Goal: Task Accomplishment & Management: Complete application form

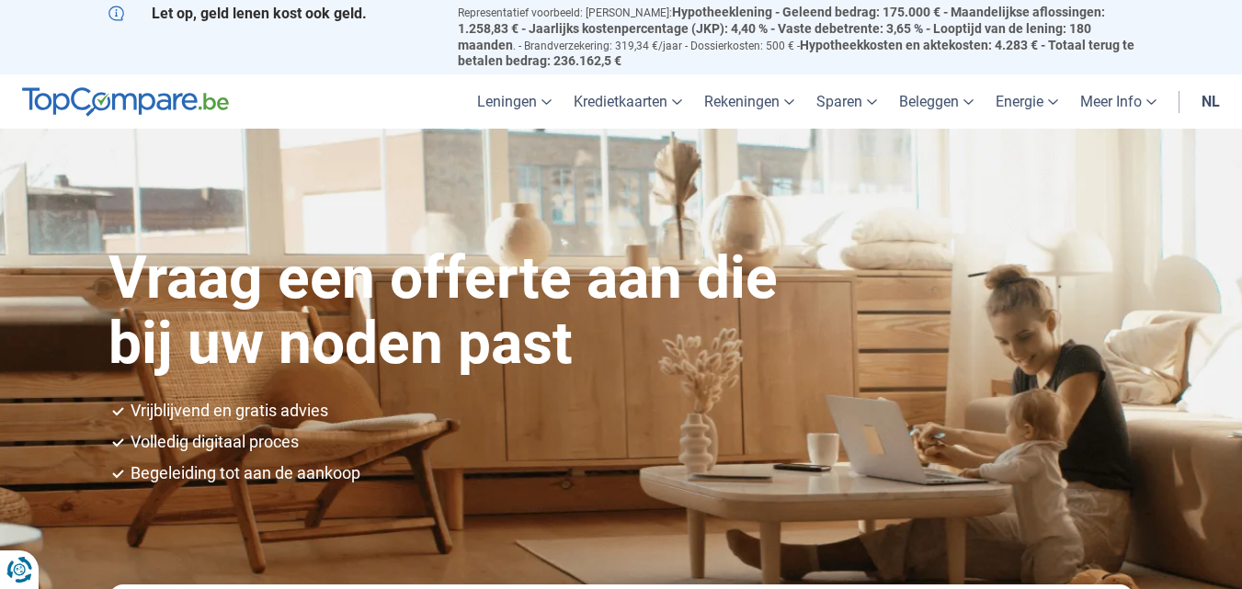
scroll to position [515, 0]
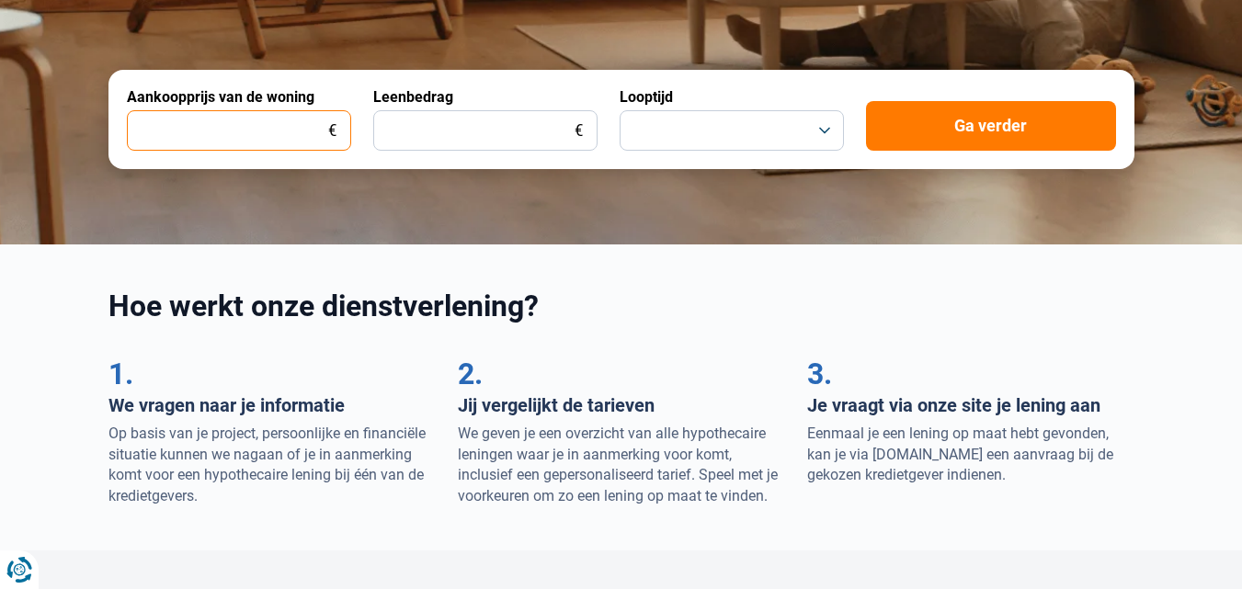
click at [240, 110] on input "Aankoopprijs van de woning" at bounding box center [239, 130] width 224 height 40
type input "385.000"
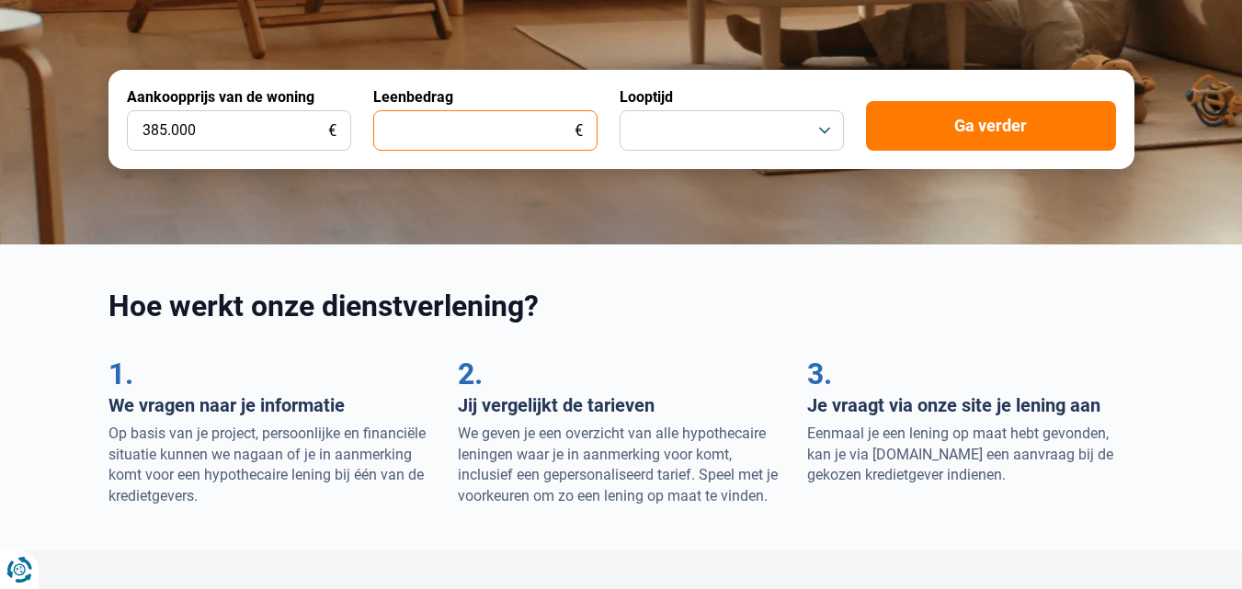
click at [443, 111] on input "Leenbedrag" at bounding box center [485, 130] width 224 height 40
type input "350.000"
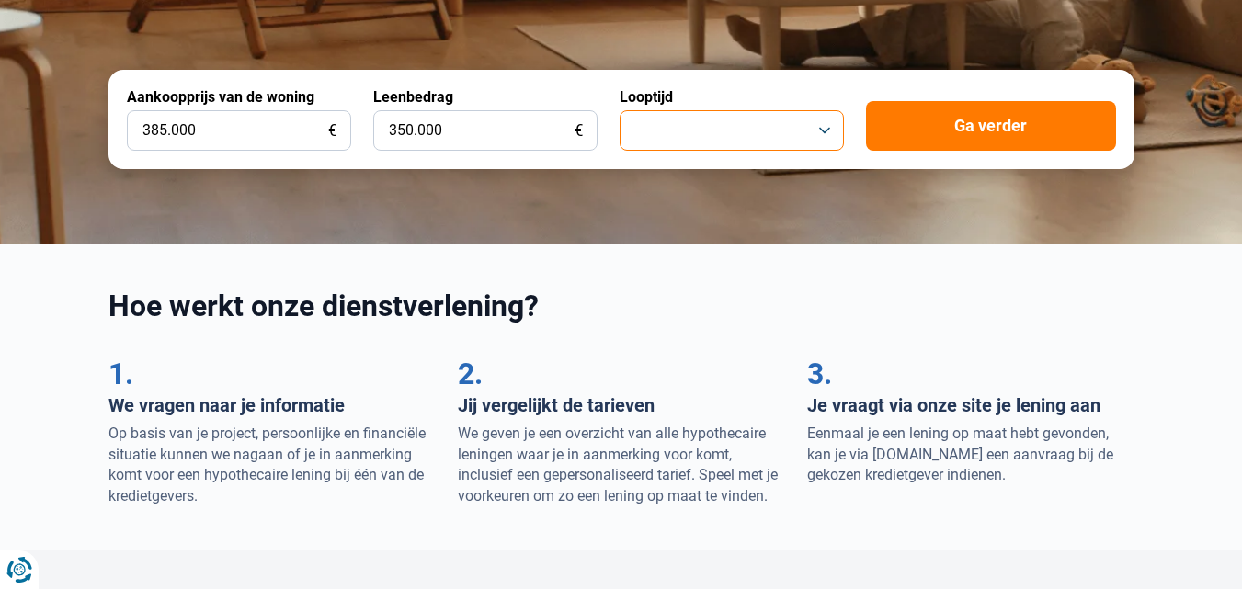
click at [692, 117] on button "button" at bounding box center [732, 130] width 224 height 40
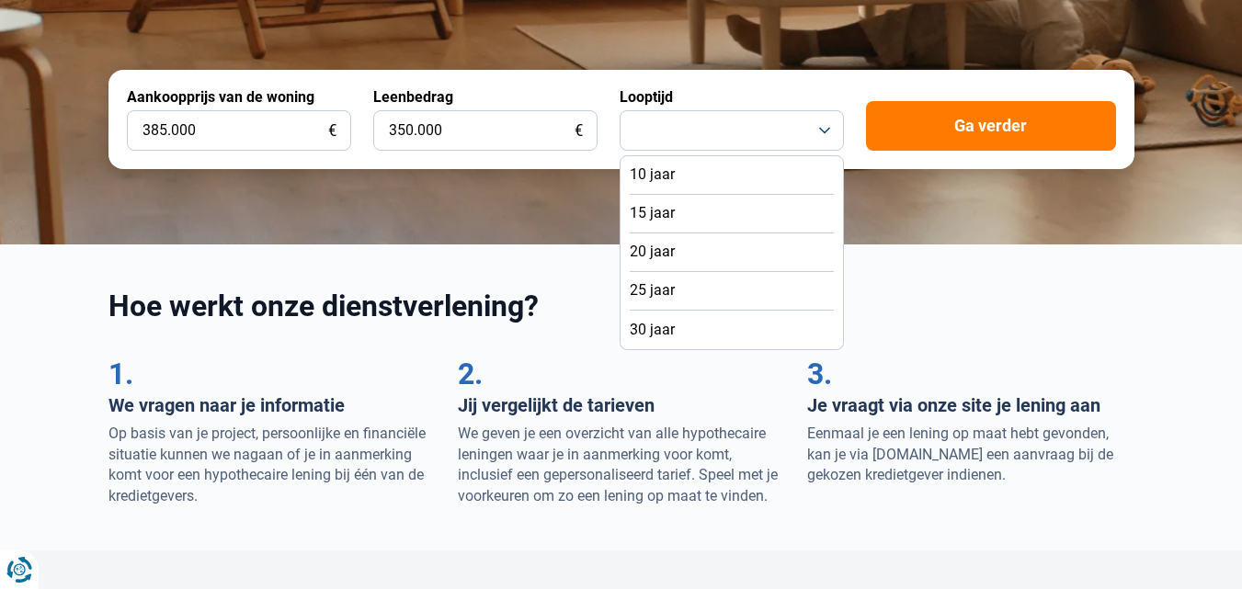
click at [658, 273] on li "25 jaar" at bounding box center [732, 291] width 204 height 39
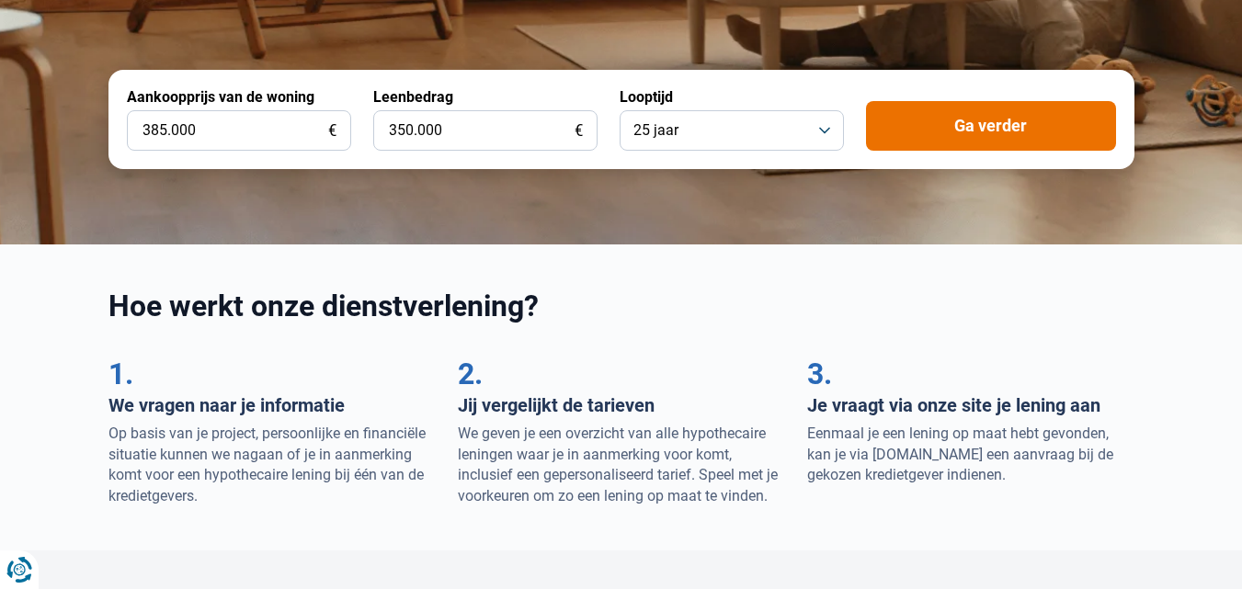
click at [998, 104] on button "Ga verder" at bounding box center [991, 126] width 250 height 50
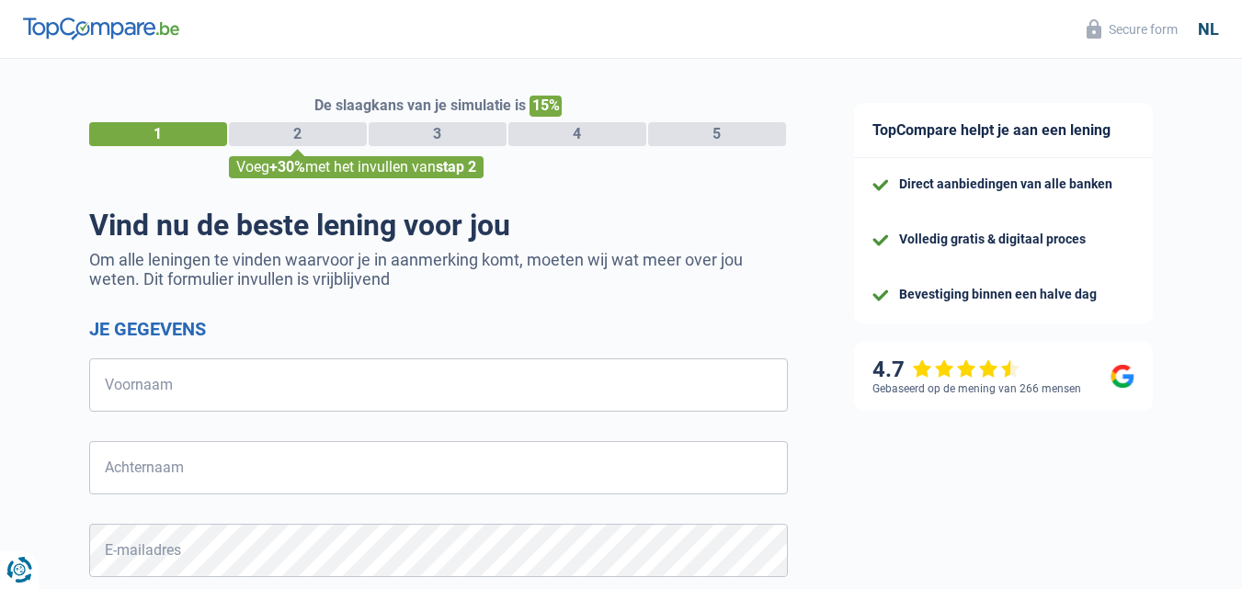
select select "32"
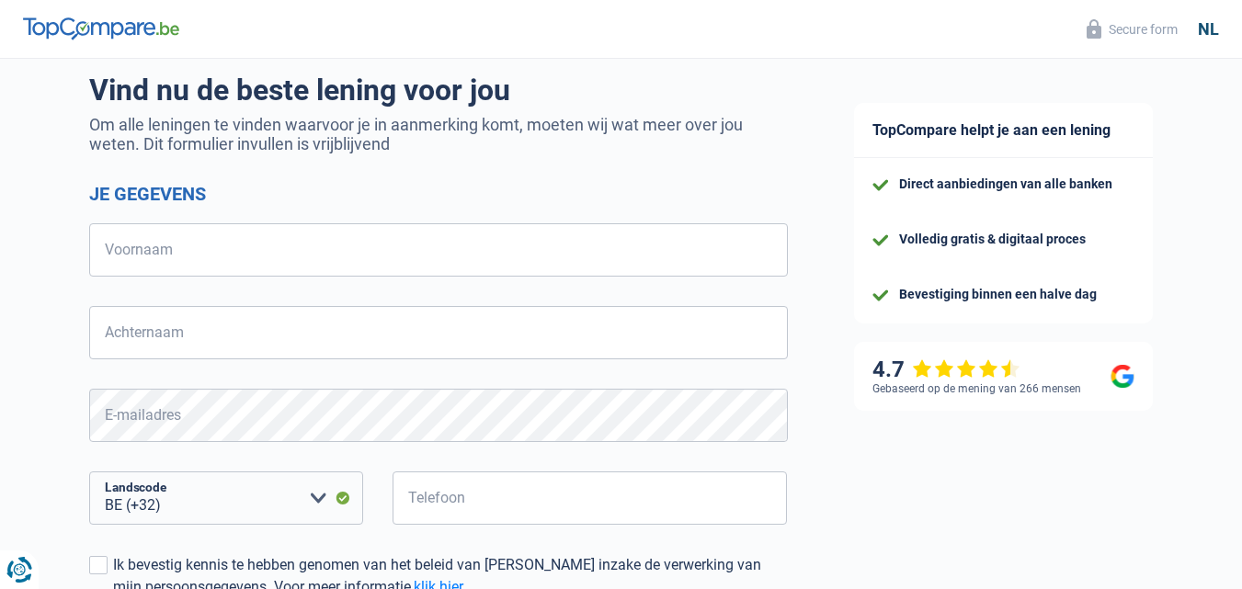
scroll to position [130, 0]
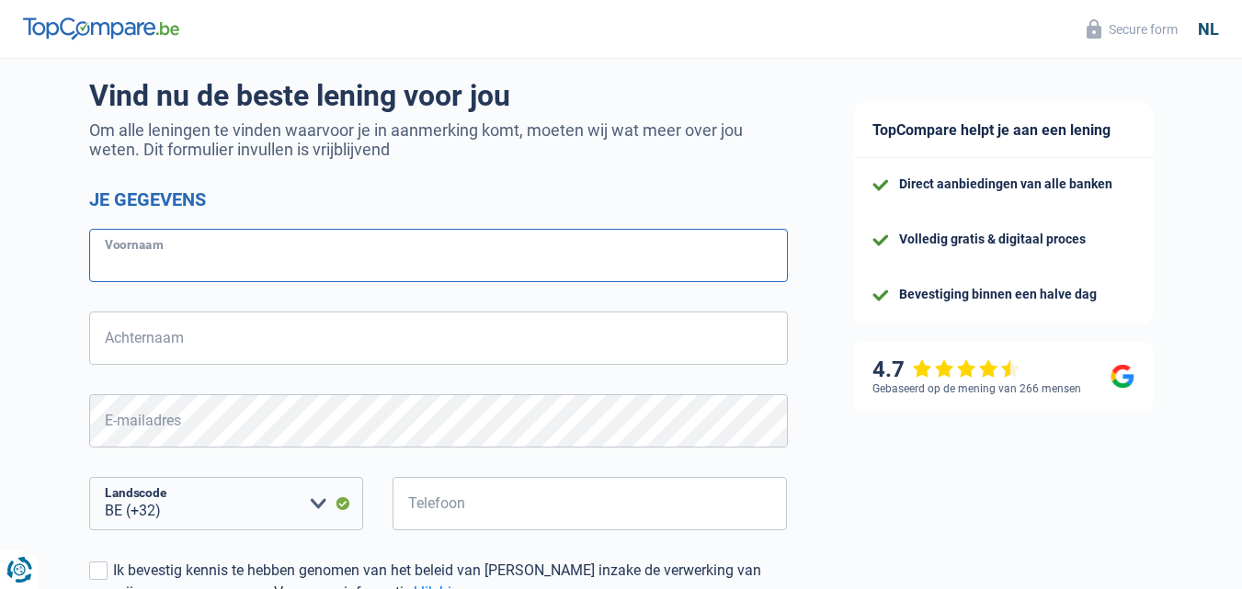
click at [716, 268] on input "Voornaam" at bounding box center [438, 255] width 699 height 53
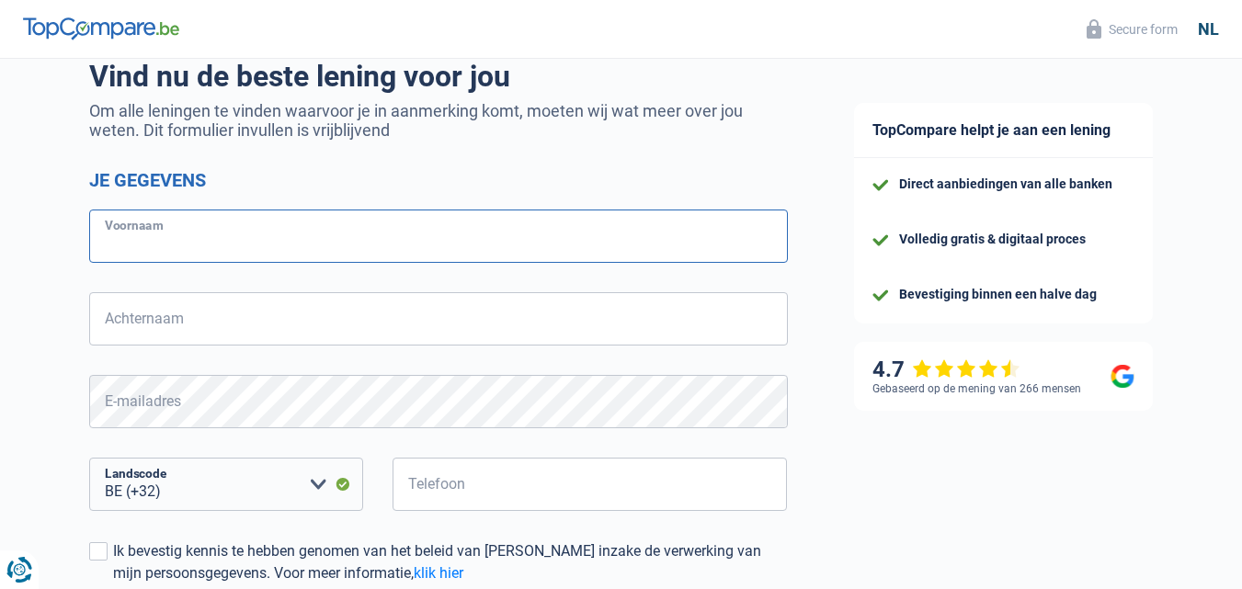
scroll to position [0, 0]
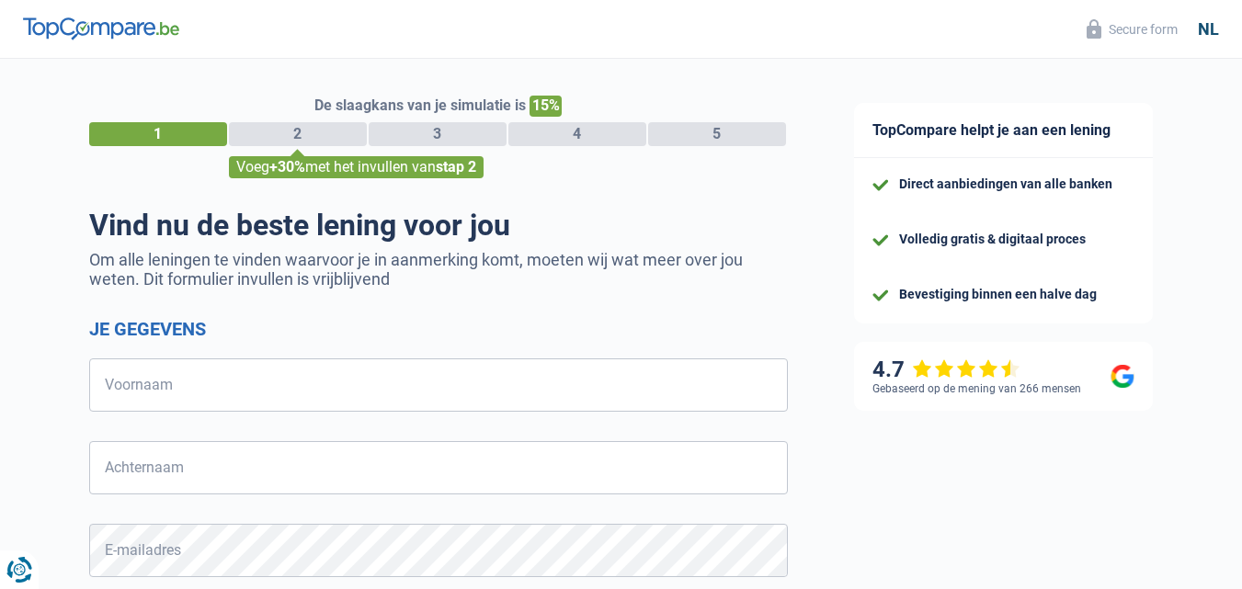
click at [299, 141] on div "2" at bounding box center [298, 134] width 138 height 24
click at [402, 411] on input "Voornaam" at bounding box center [438, 384] width 699 height 53
type input "Joran"
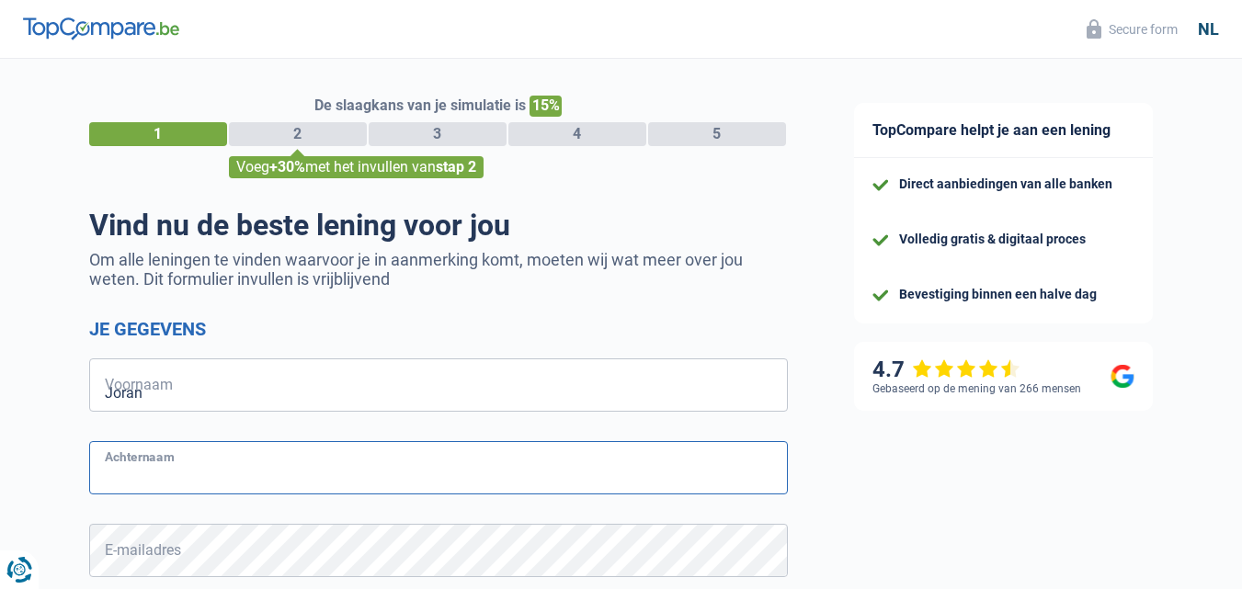
type input "Vanhonacker"
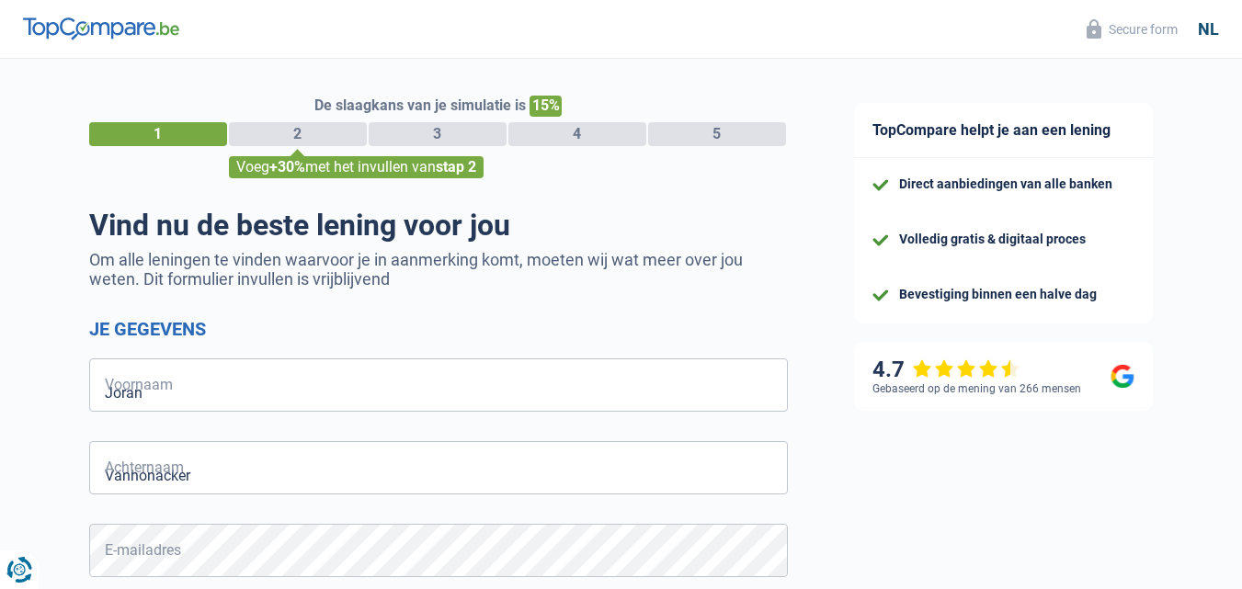
type input "487261210"
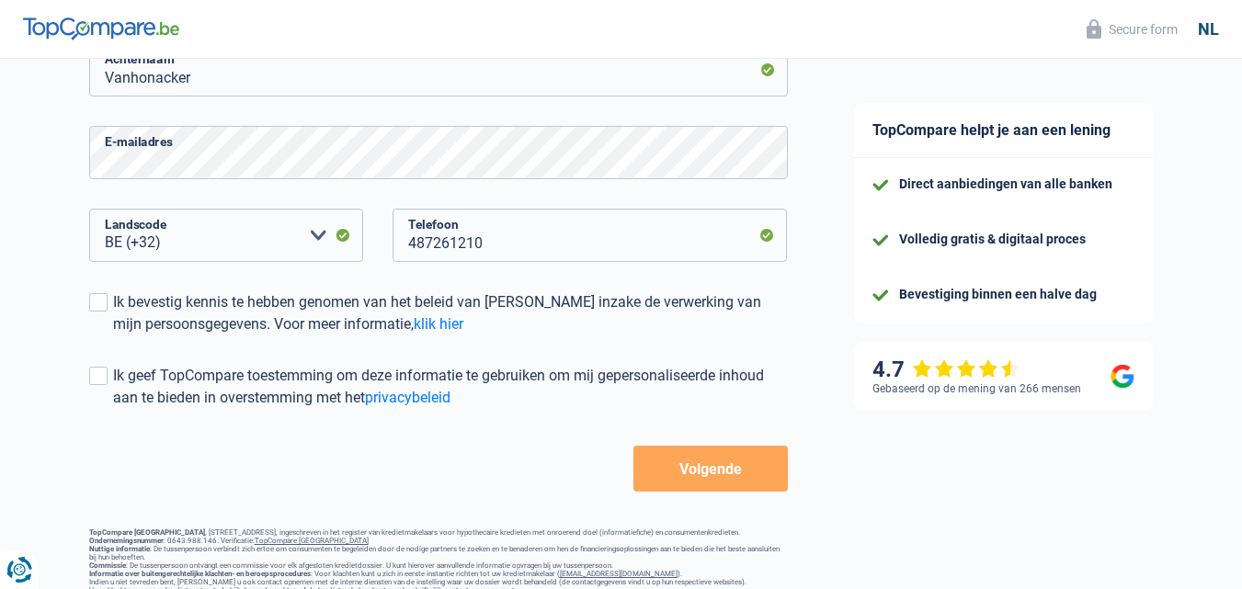
scroll to position [406, 0]
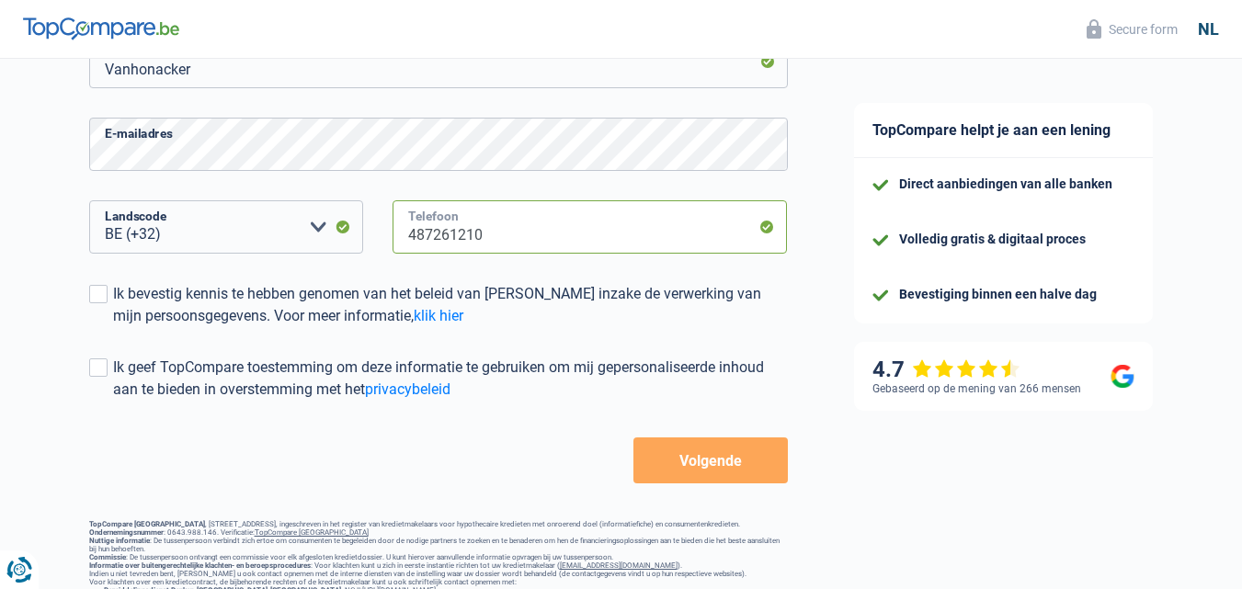
drag, startPoint x: 551, startPoint y: 217, endPoint x: 343, endPoint y: 265, distance: 214.1
click at [343, 265] on div "BE (+32) LU (+352) Maak een keuze a.u.b Landscode 487261210 Telefoon" at bounding box center [438, 241] width 726 height 83
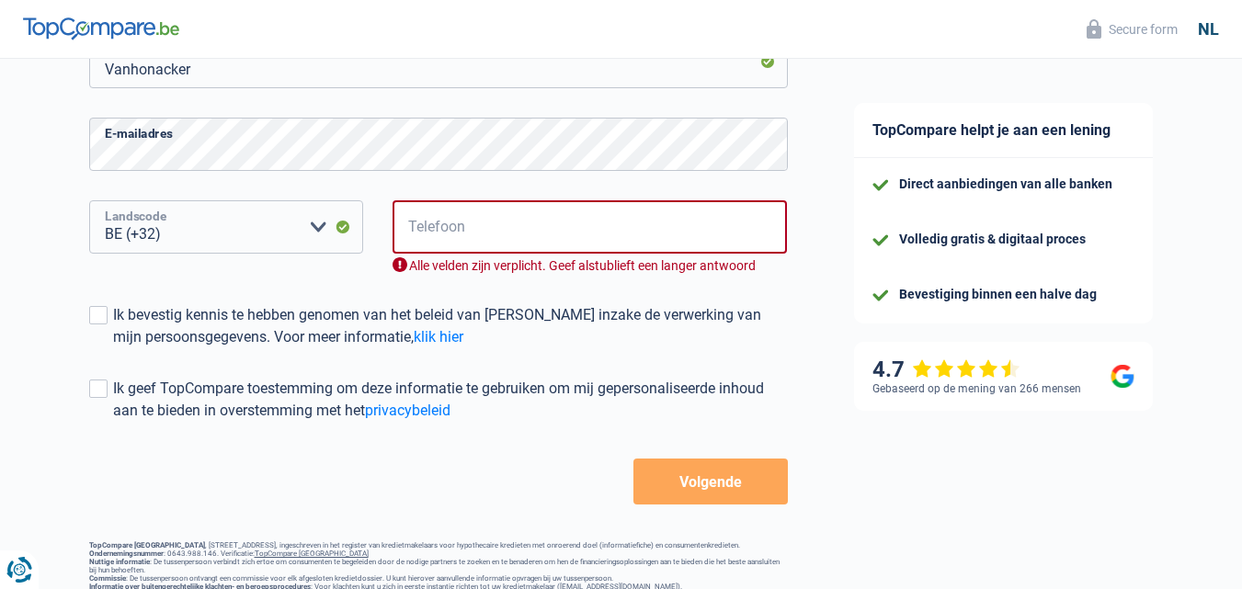
drag, startPoint x: 236, startPoint y: 236, endPoint x: 79, endPoint y: 209, distance: 159.6
click at [79, 209] on div "BE (+32) LU (+352) Maak een keuze a.u.b Landscode" at bounding box center [226, 252] width 302 height 104
click at [70, 216] on div "De slaagkans van je simulatie is 15% 1 2 3 4 5 Voeg +30% met het invullen van s…" at bounding box center [410, 149] width 821 height 1009
click at [107, 329] on label "Ik bevestig kennis te hebben genomen van het beleid van [PERSON_NAME] inzake de…" at bounding box center [438, 326] width 699 height 44
click at [113, 348] on input "Ik bevestig kennis te hebben genomen van het beleid van [PERSON_NAME] inzake de…" at bounding box center [113, 348] width 0 height 0
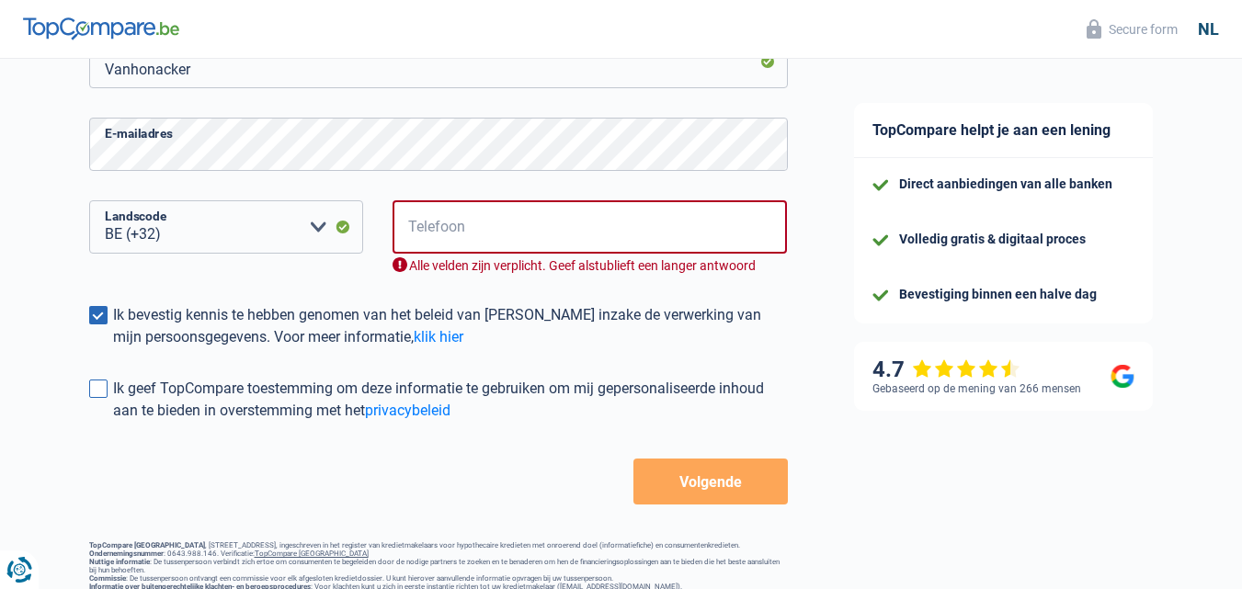
click at [97, 397] on span at bounding box center [98, 389] width 18 height 18
click at [113, 422] on input "Ik geef TopCompare toestemming om deze informatie te gebruiken om mij gepersona…" at bounding box center [113, 422] width 0 height 0
click at [89, 324] on span at bounding box center [98, 315] width 18 height 18
click at [113, 348] on input "Ik bevestig kennis te hebben genomen van het beleid van [PERSON_NAME] inzake de…" at bounding box center [113, 348] width 0 height 0
click at [89, 324] on span at bounding box center [98, 315] width 18 height 18
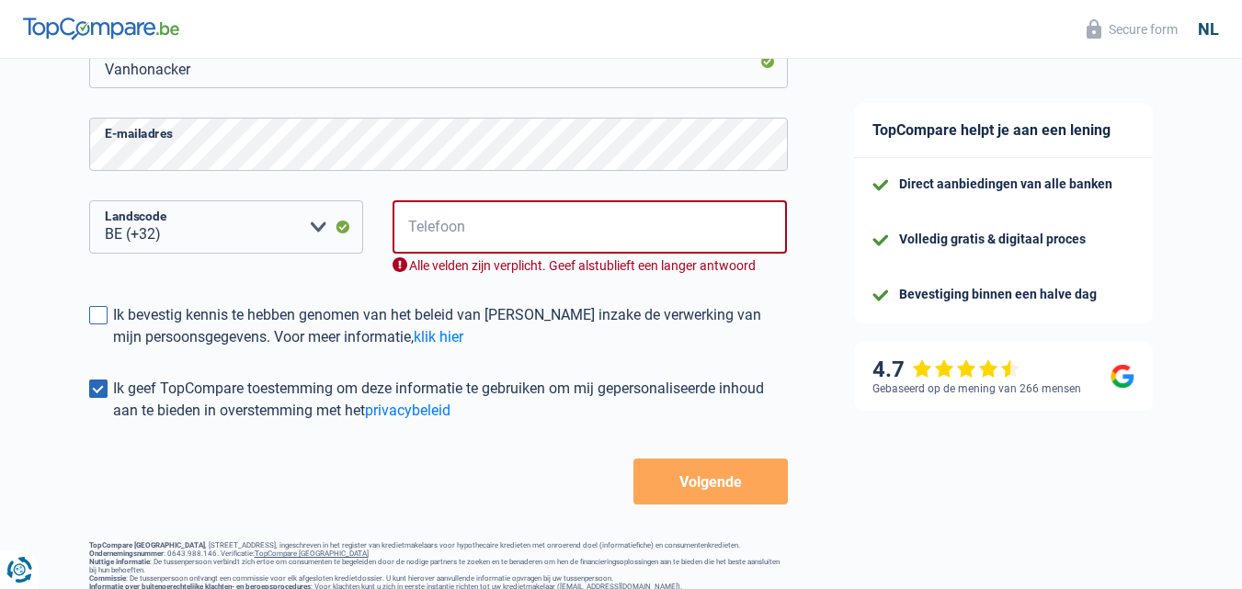
click at [113, 348] on input "Ik bevestig kennis te hebben genomen van het beleid van [PERSON_NAME] inzake de…" at bounding box center [113, 348] width 0 height 0
click at [541, 223] on input "Telefoon" at bounding box center [589, 226] width 395 height 53
type input "487261210"
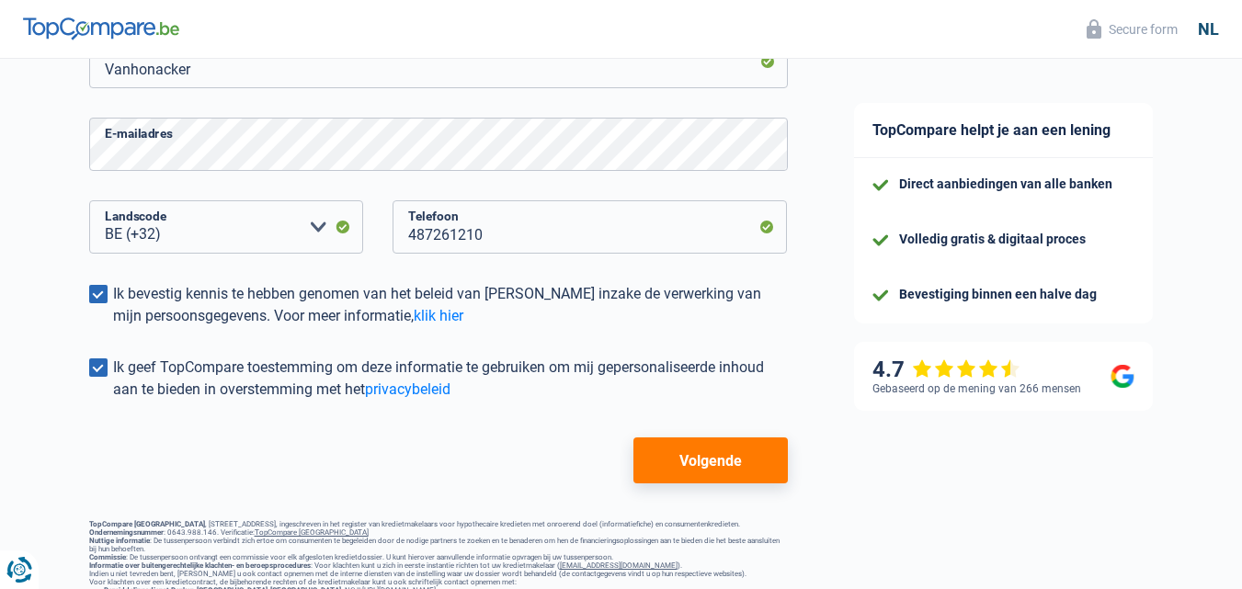
click at [687, 437] on form "Je gegevens Joran Voornaam [PERSON_NAME] E-mailadres BE (+32) LU (+352) Maak ee…" at bounding box center [438, 198] width 699 height 572
click at [687, 448] on button "Volgende" at bounding box center [709, 461] width 153 height 46
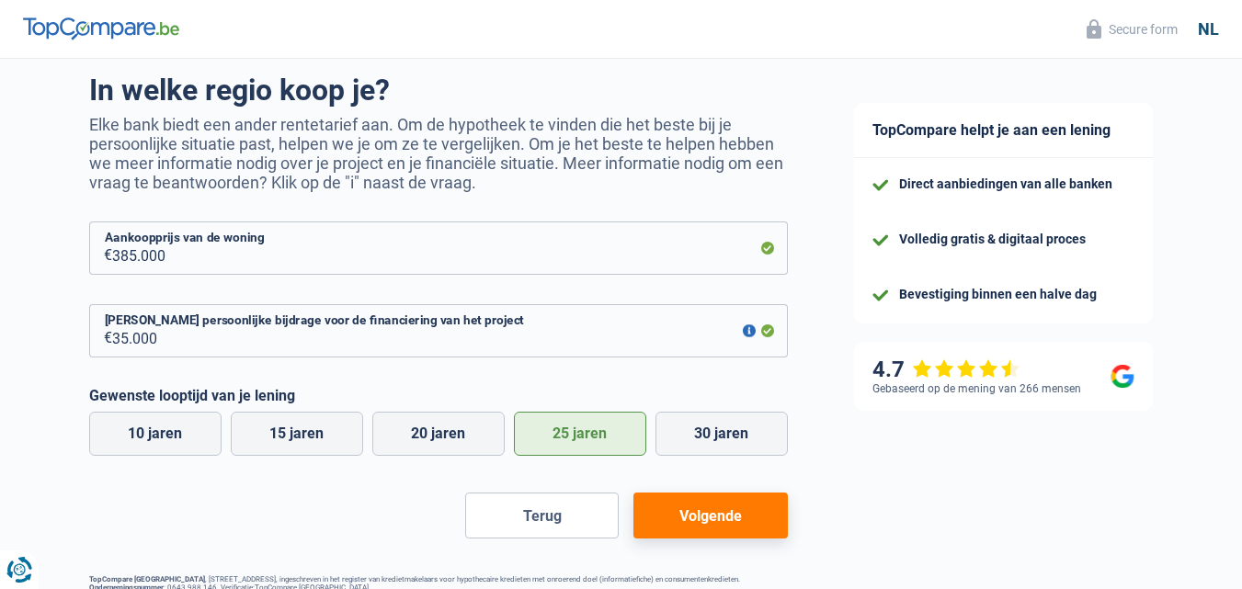
scroll to position [162, 0]
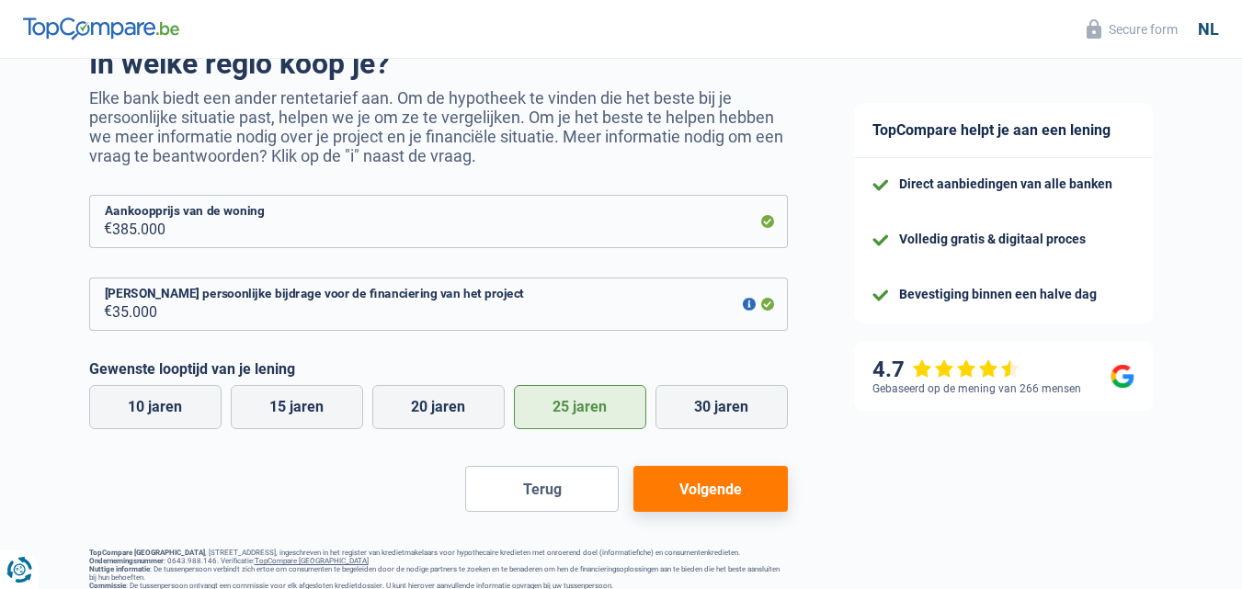
click at [720, 485] on button "Volgende" at bounding box center [709, 489] width 153 height 46
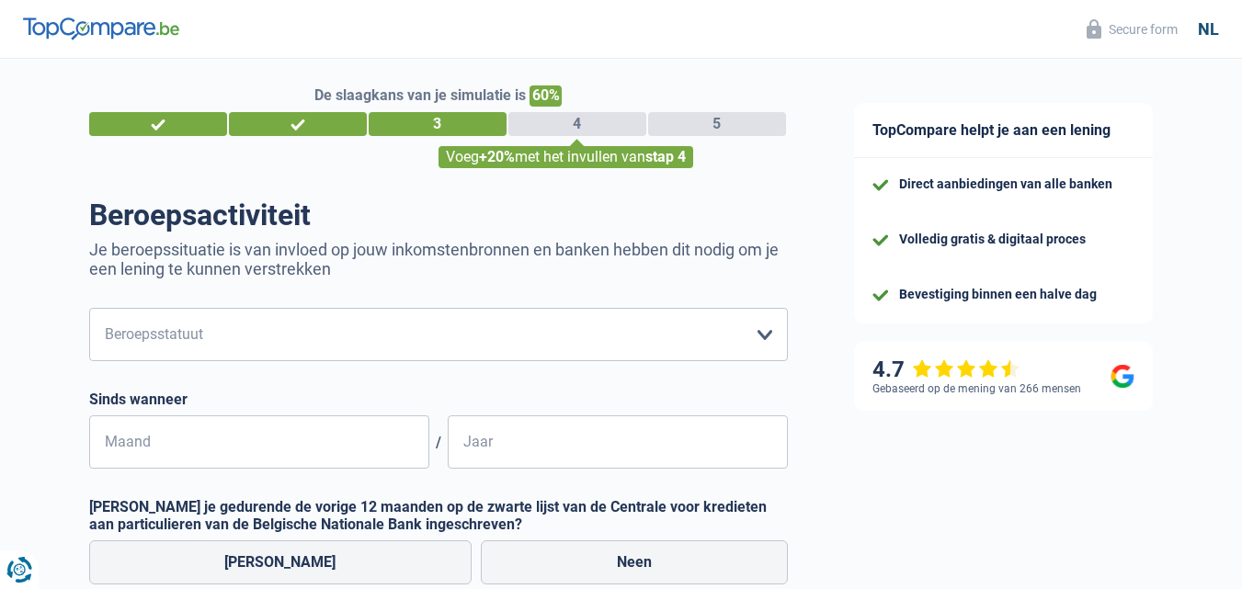
scroll to position [9, 0]
click at [707, 328] on select "Arbeider Bediende (privésector) Ambtenaar (overheidssector) Invalide Zelfstandi…" at bounding box center [438, 335] width 699 height 53
select select "worker"
click at [89, 311] on select "Arbeider Bediende (privésector) Ambtenaar (overheidssector) Invalide Zelfstandi…" at bounding box center [438, 335] width 699 height 53
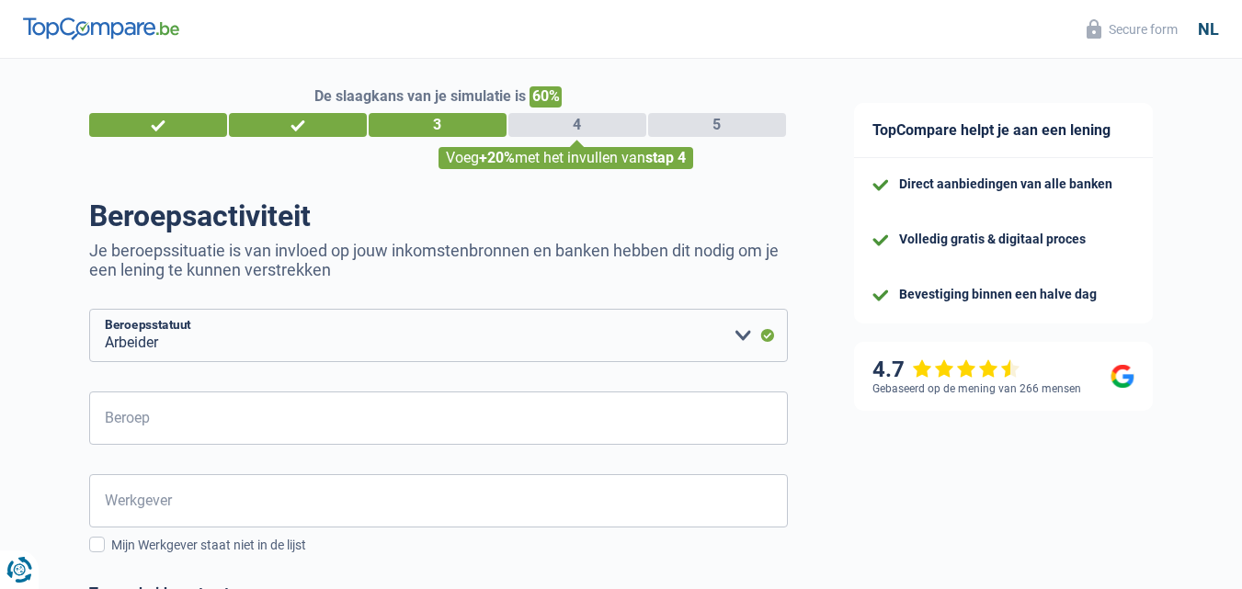
drag, startPoint x: 275, startPoint y: 455, endPoint x: 279, endPoint y: 438, distance: 18.1
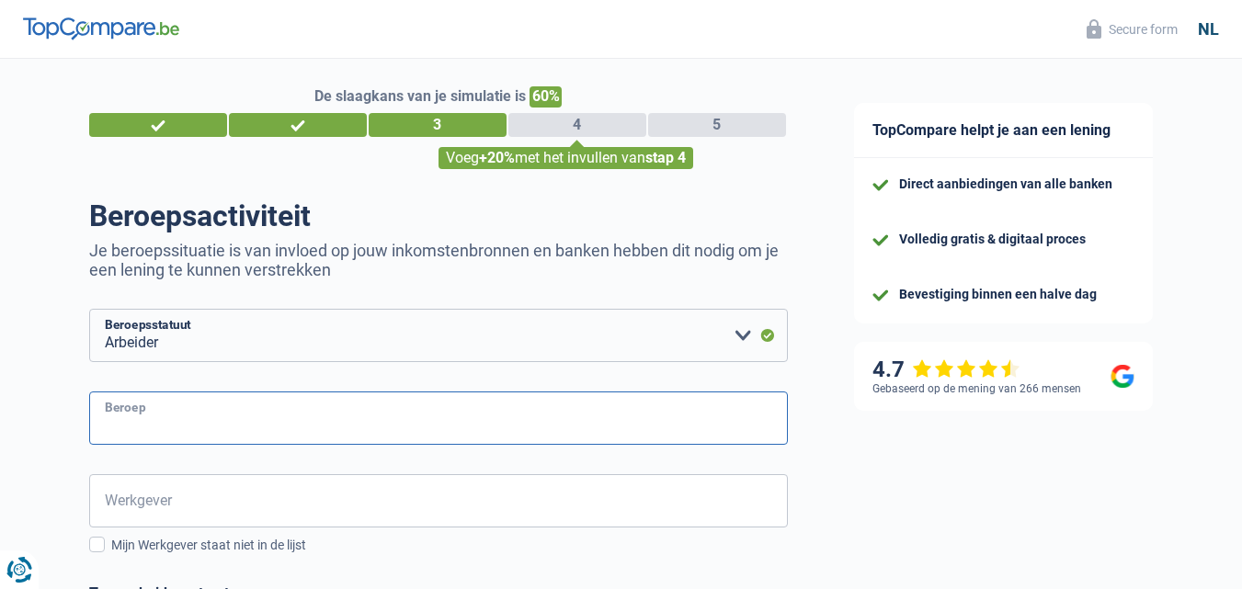
click at [279, 438] on input "Beroep" at bounding box center [438, 418] width 699 height 53
type input "bouwkundig tekenaar"
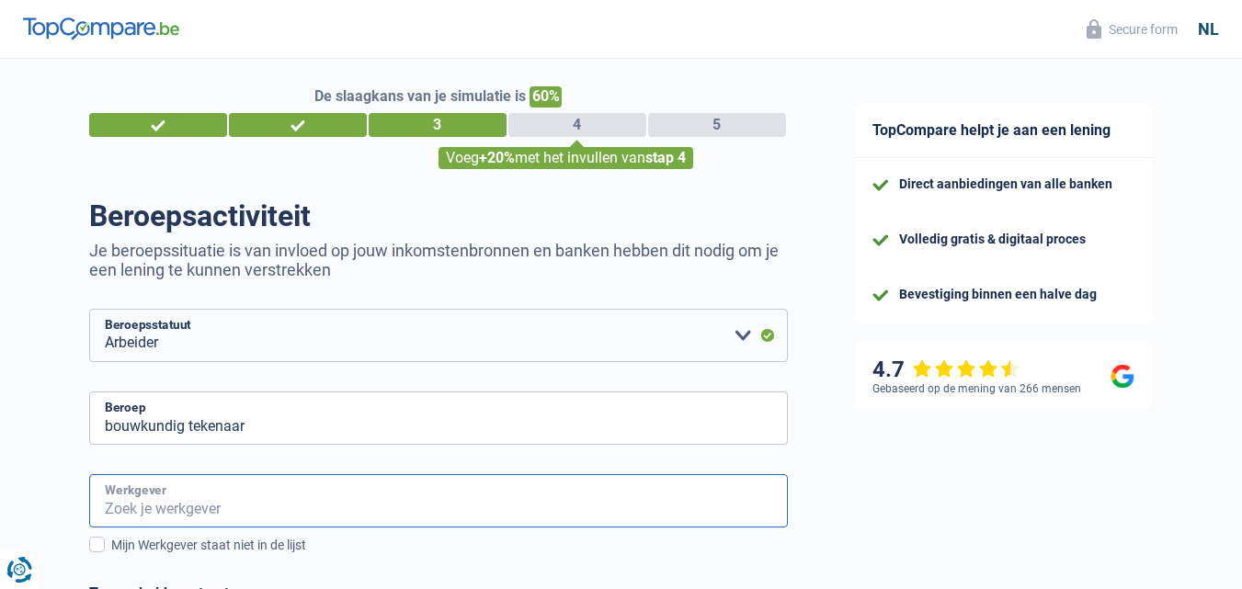
click at [253, 492] on input "Werkgever" at bounding box center [438, 500] width 699 height 53
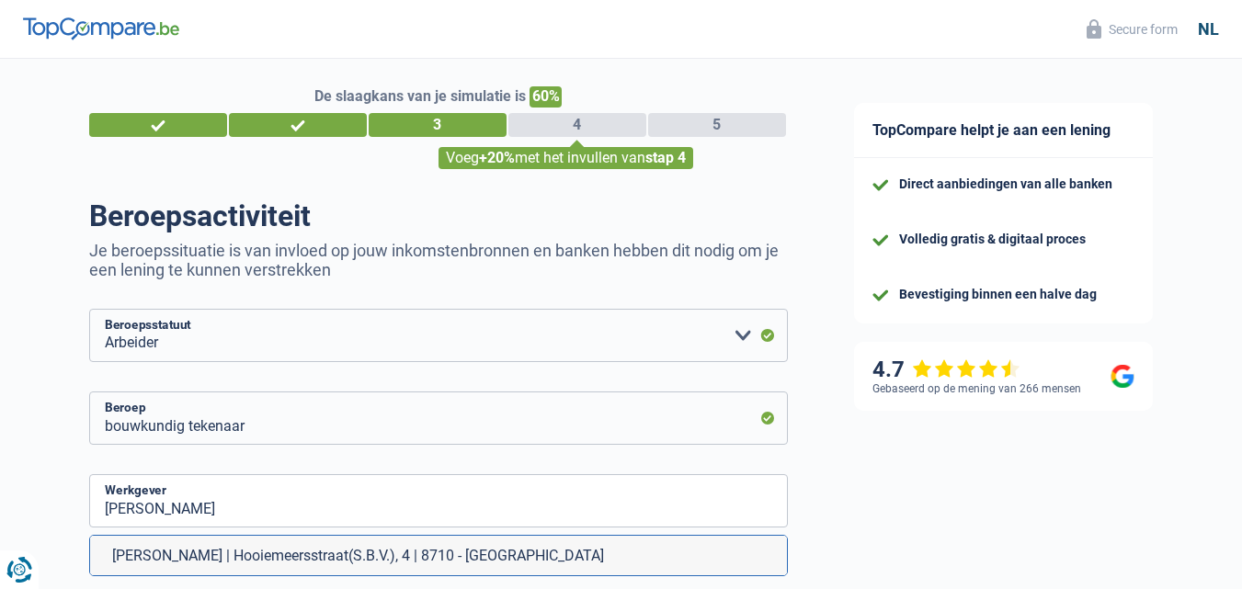
click at [148, 549] on li "[PERSON_NAME] | Hooiemeersstraat(S.B.V.), 4 | 8710 - [GEOGRAPHIC_DATA]" at bounding box center [438, 556] width 697 height 40
type input "[PERSON_NAME] | Hooiemeersstraat(S.B.V.), 4 | 8710 - [GEOGRAPHIC_DATA]"
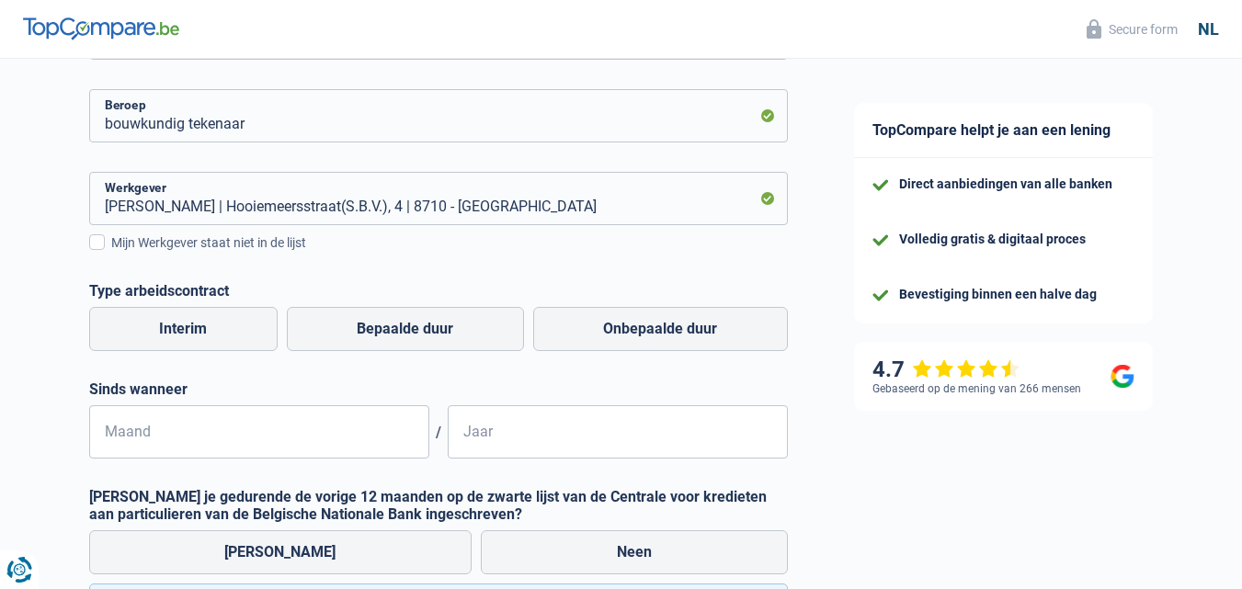
scroll to position [339, 0]
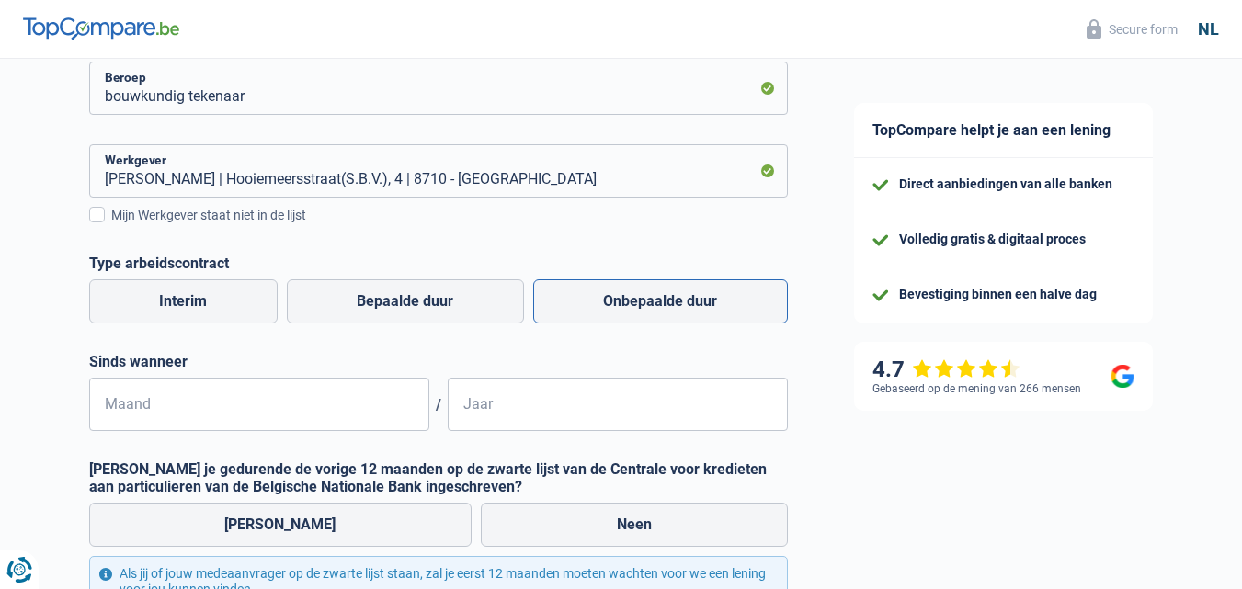
click at [699, 315] on label "Onbepaalde duur" at bounding box center [660, 301] width 255 height 44
click at [699, 315] on input "Onbepaalde duur" at bounding box center [660, 301] width 255 height 44
radio input "true"
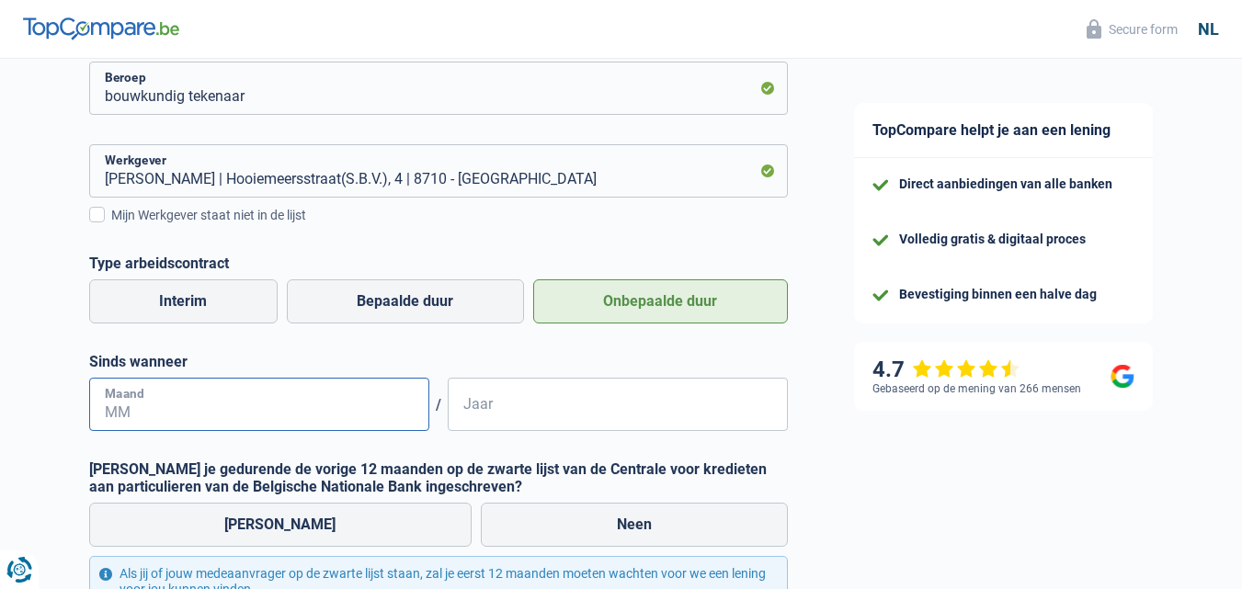
click at [380, 412] on input "Maand" at bounding box center [259, 404] width 340 height 53
type input "03"
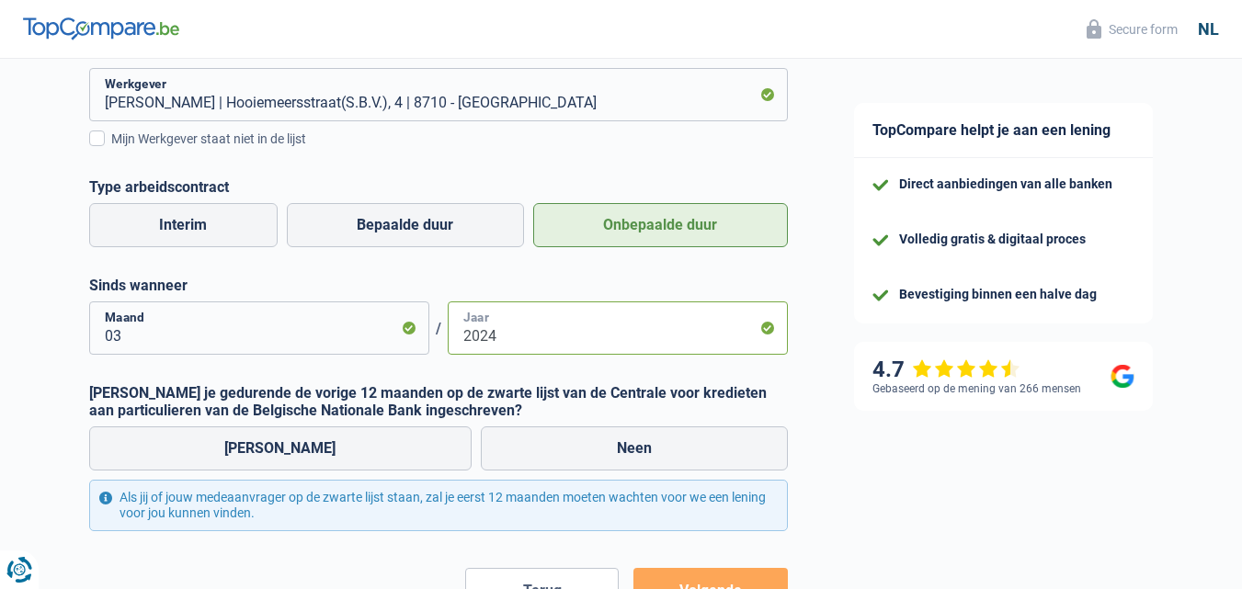
scroll to position [443, 0]
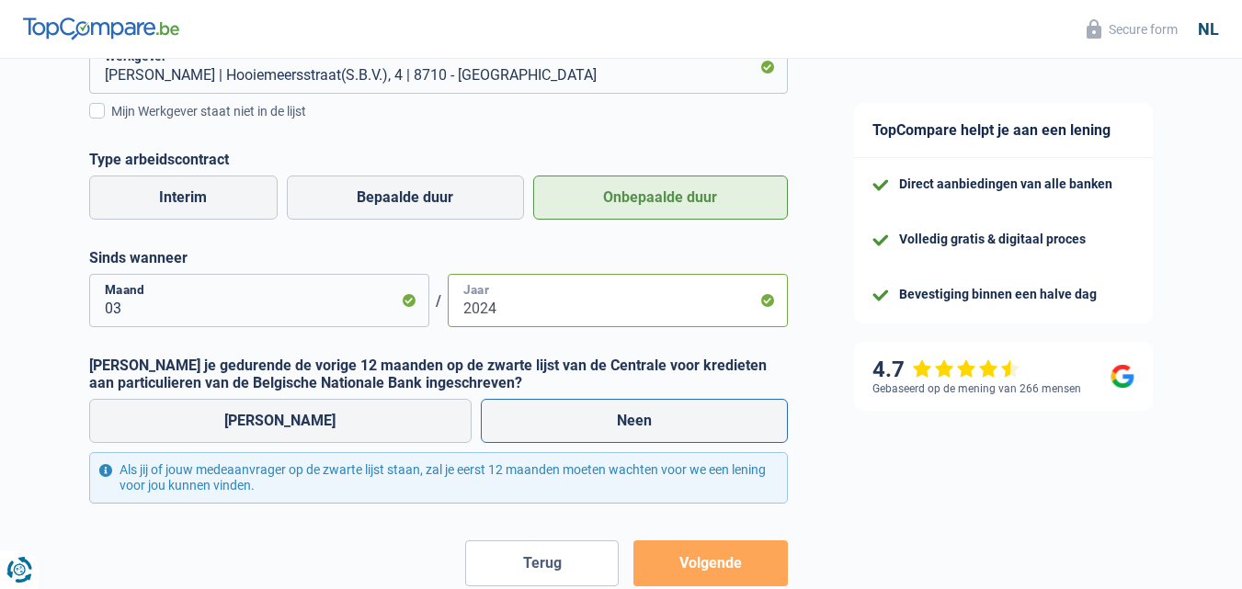
type input "2024"
click at [688, 418] on label "Neen" at bounding box center [634, 421] width 307 height 44
click at [688, 418] on input "Neen" at bounding box center [634, 421] width 307 height 44
radio input "true"
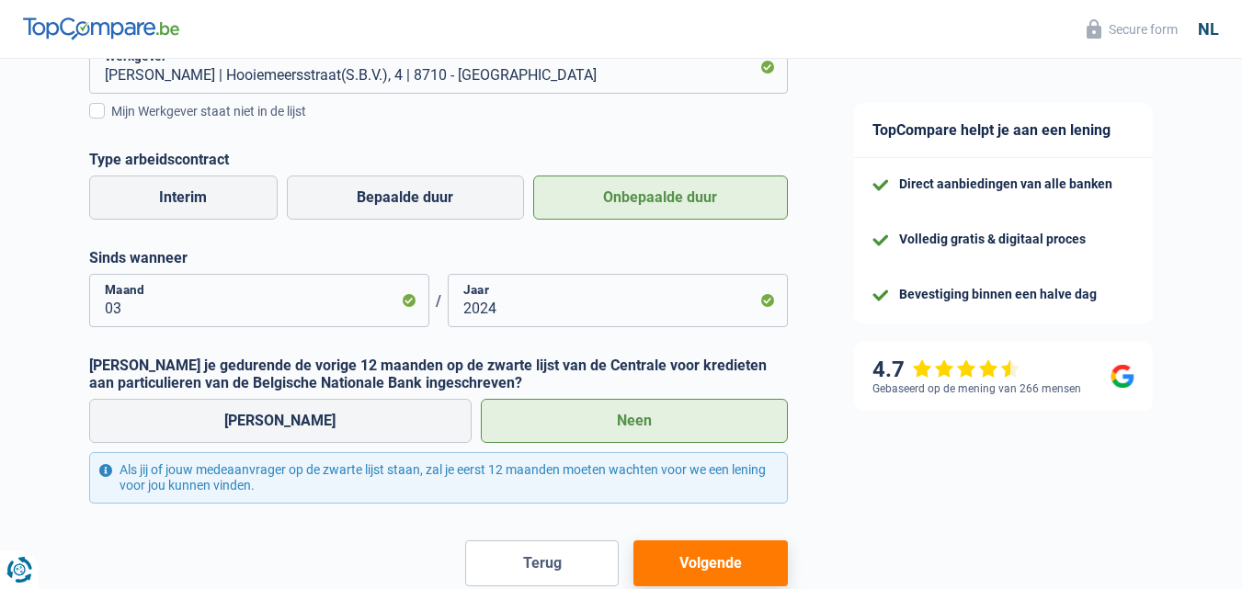
click at [681, 562] on button "Volgende" at bounding box center [709, 563] width 153 height 46
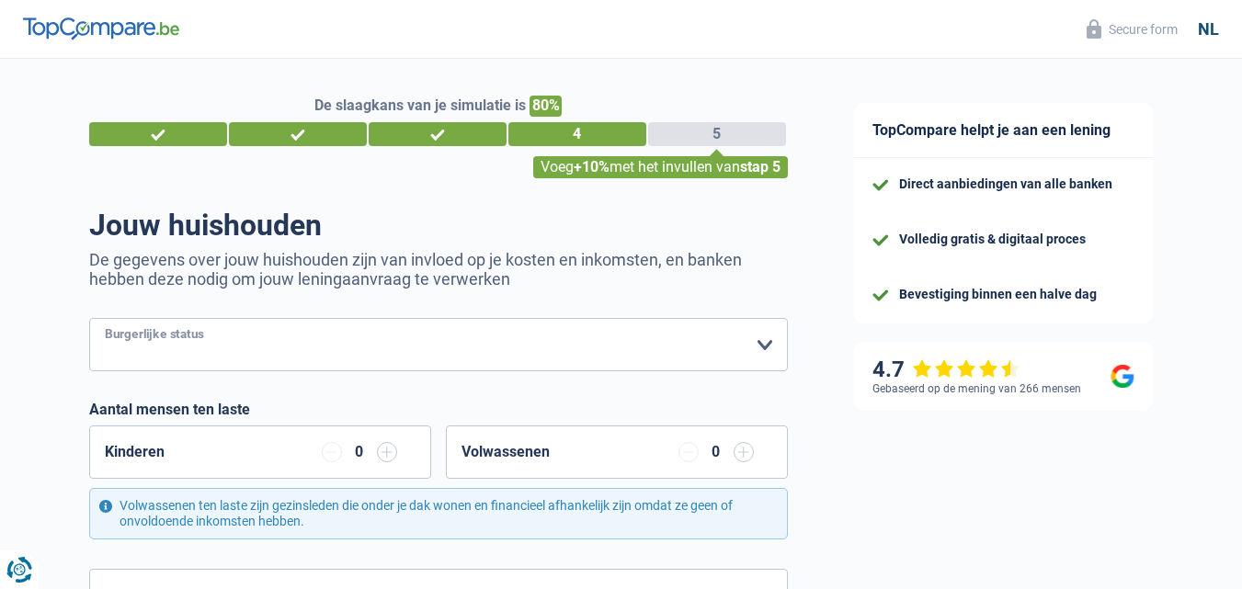
click at [699, 345] on select "Alleenstaand Getrouwd Samenwonend Uit de echt gescheiden Weduwe/weduwnaar Gehuw…" at bounding box center [438, 344] width 699 height 53
select select "single"
click at [89, 320] on select "Alleenstaand Getrouwd Samenwonend Uit de echt gescheiden Weduwe/weduwnaar Gehuw…" at bounding box center [438, 344] width 699 height 53
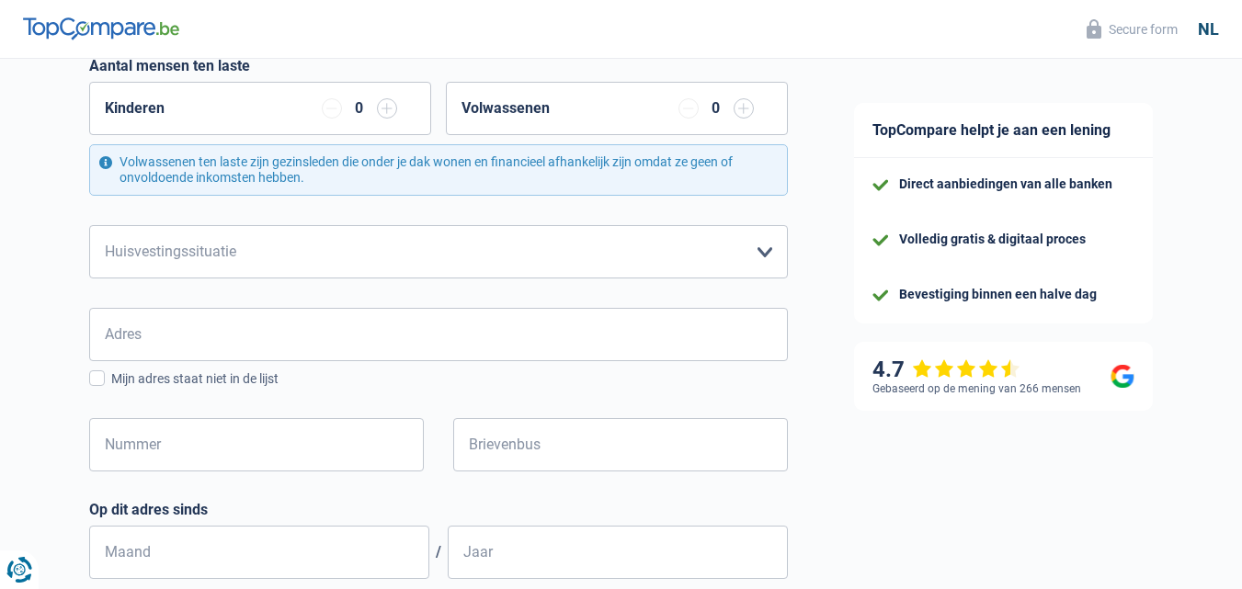
scroll to position [341, 0]
click at [782, 259] on select "Huurder [PERSON_NAME] met een hypothecaire lening Eigenaar zonder hypothecaire …" at bounding box center [438, 254] width 699 height 53
select select "liveWithParents"
click at [89, 229] on select "Huurder [PERSON_NAME] met een hypothecaire lening Eigenaar zonder hypothecaire …" at bounding box center [438, 254] width 699 height 53
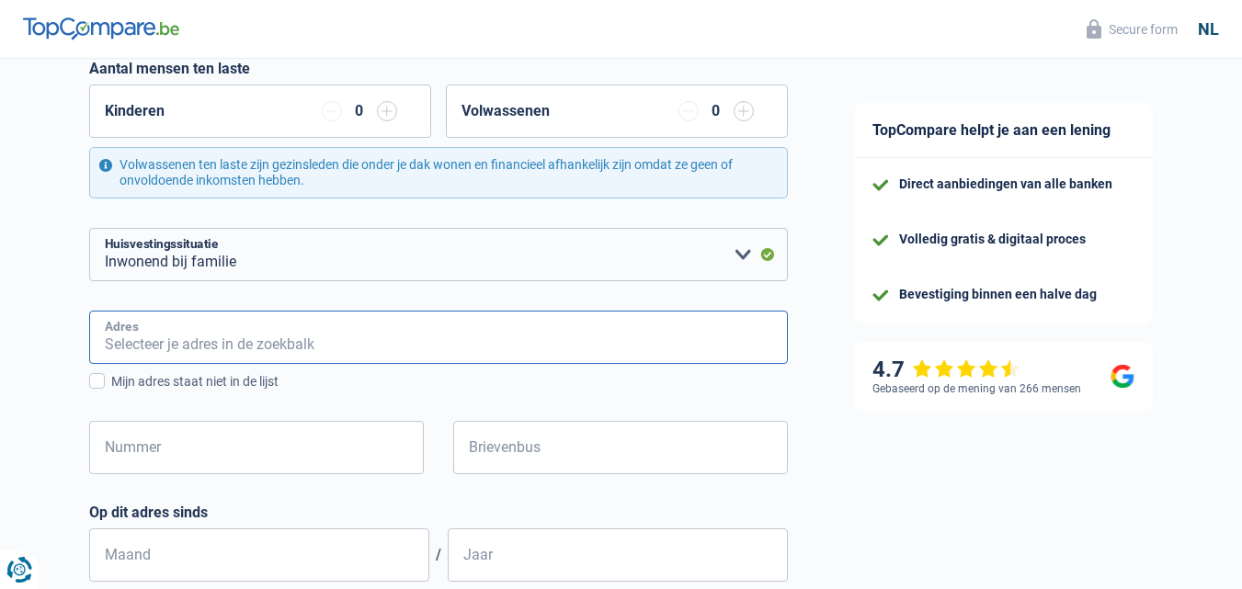
click at [509, 345] on input "Adres" at bounding box center [438, 337] width 699 height 53
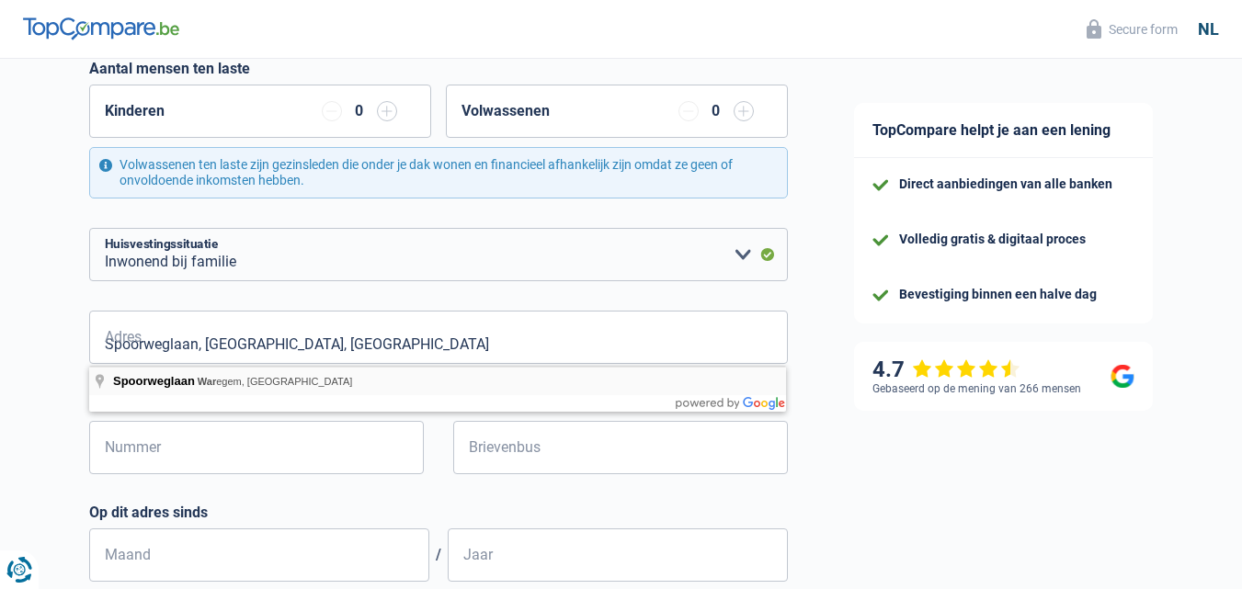
type input "[STREET_ADDRESS]"
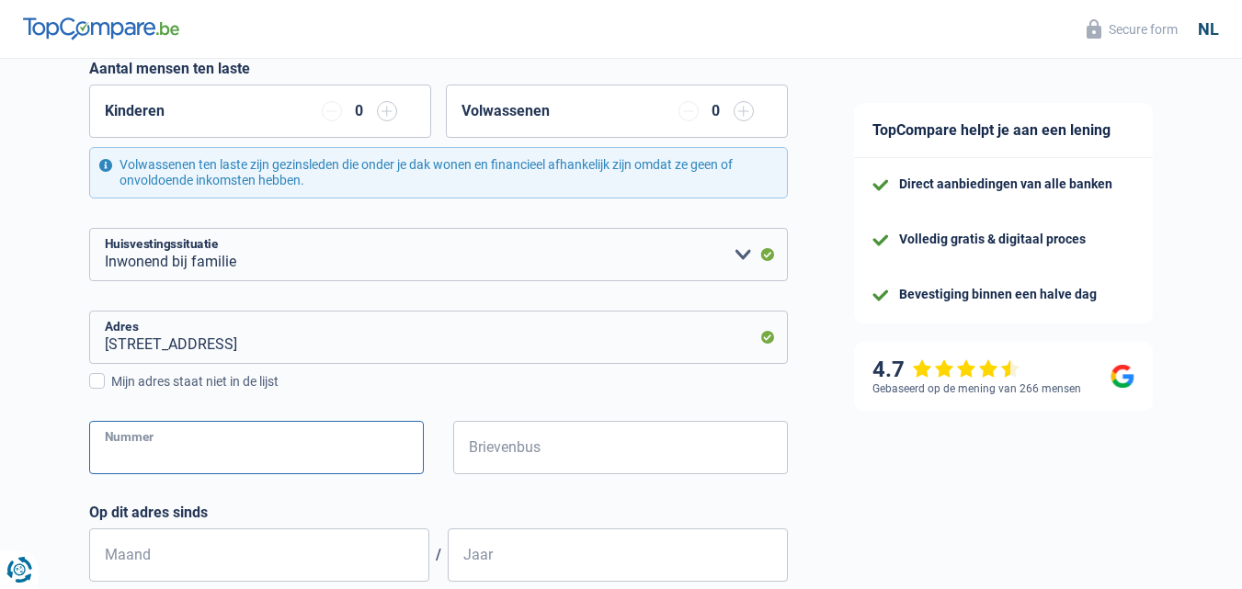
click at [236, 457] on input "Nummer" at bounding box center [256, 447] width 335 height 53
type input "2"
type input "35"
type input "Sint-Eloois-Vijve"
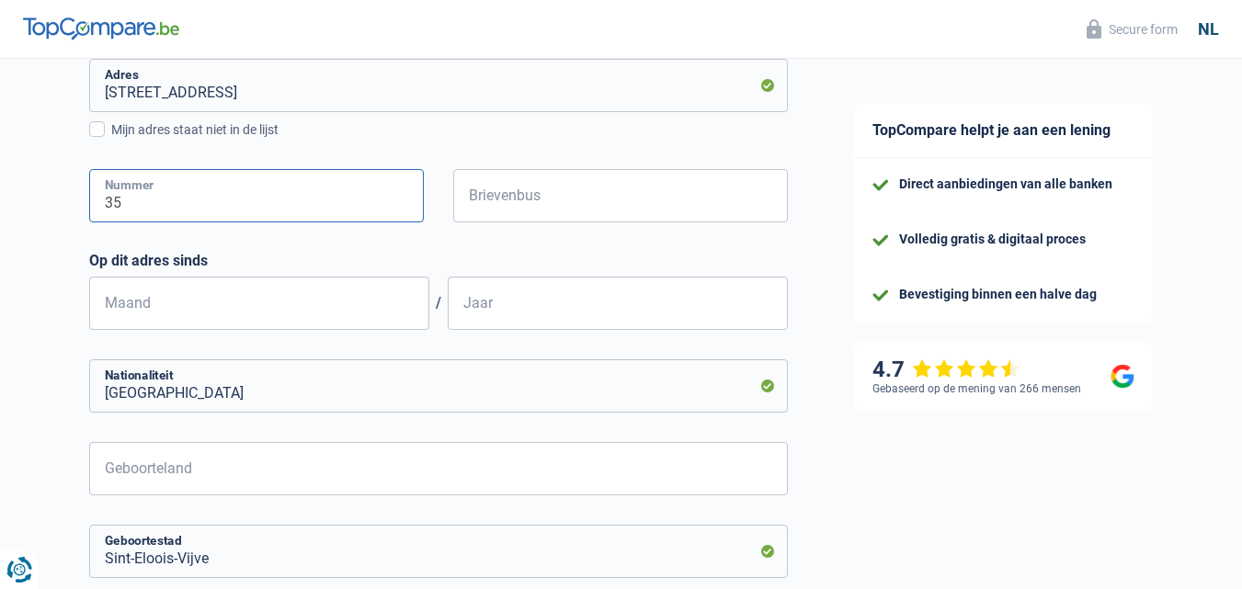
scroll to position [597, 0]
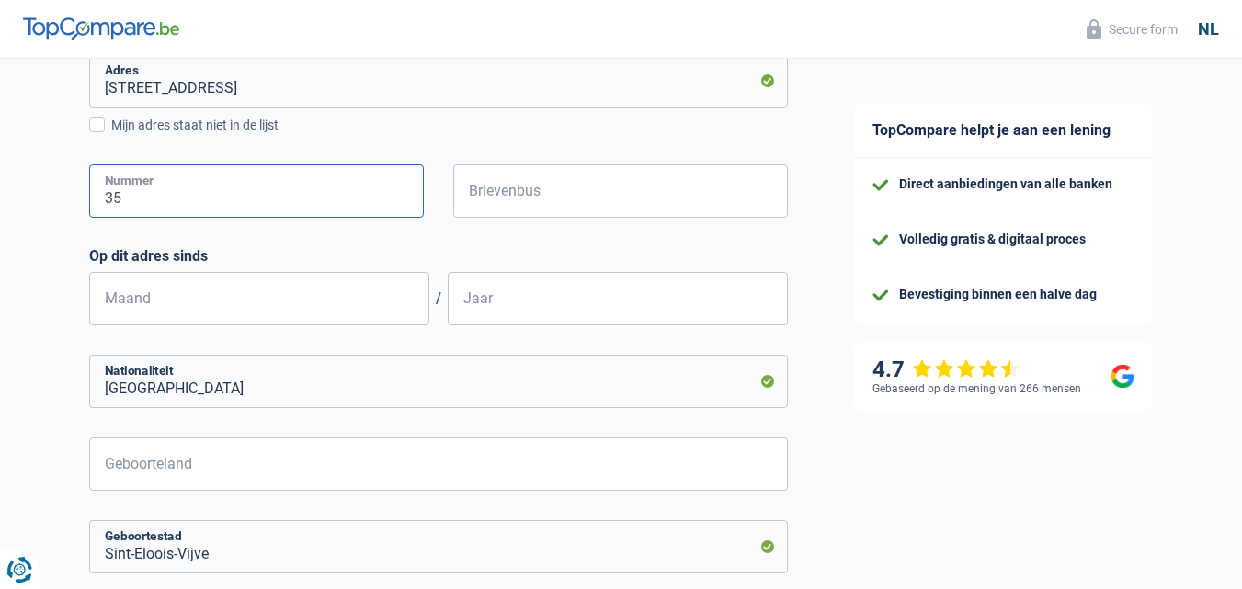
type input "35"
click at [277, 301] on input "Maand" at bounding box center [259, 298] width 340 height 53
type input "12"
type input "0"
type input "2002"
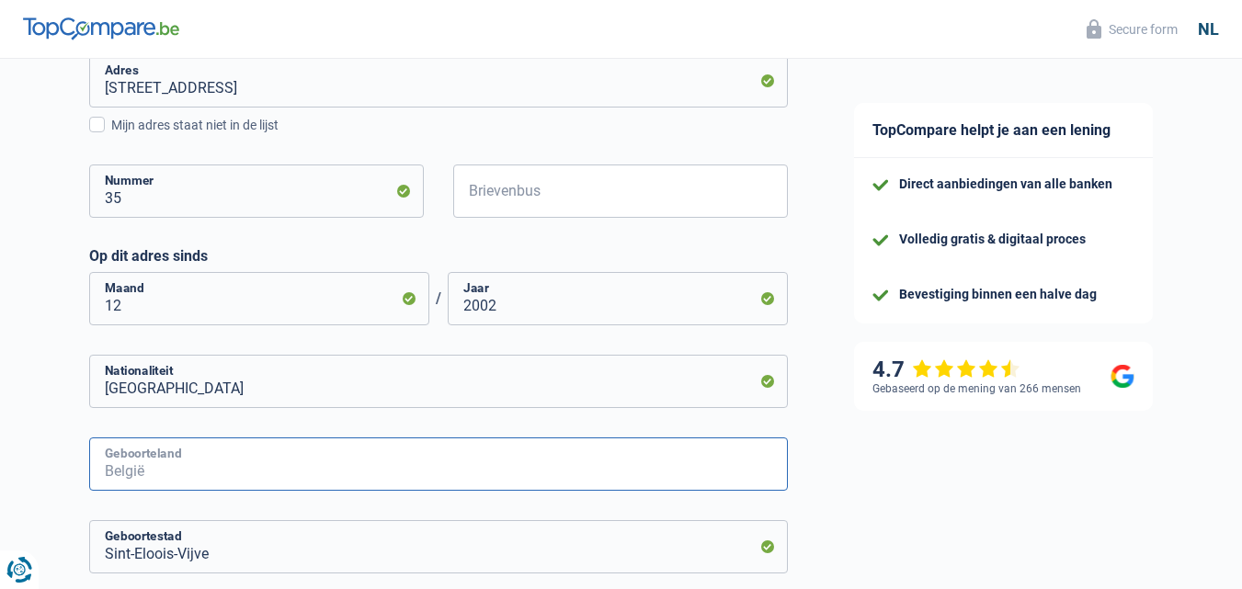
click at [286, 475] on input "Geboorteland" at bounding box center [438, 464] width 699 height 53
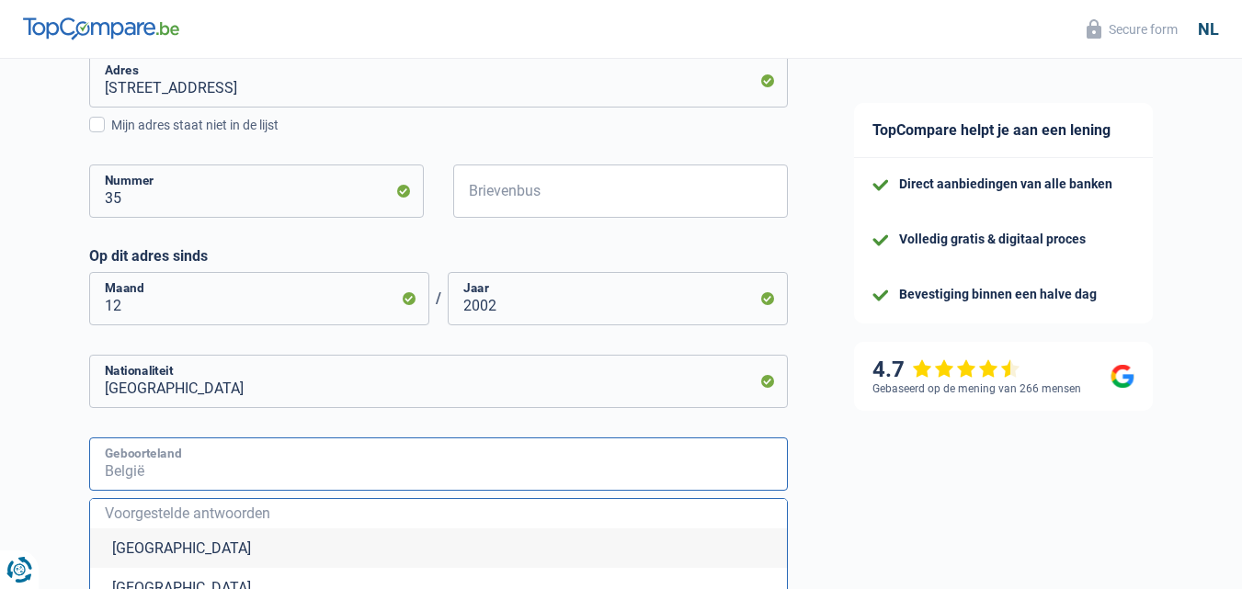
type input "[GEOGRAPHIC_DATA]"
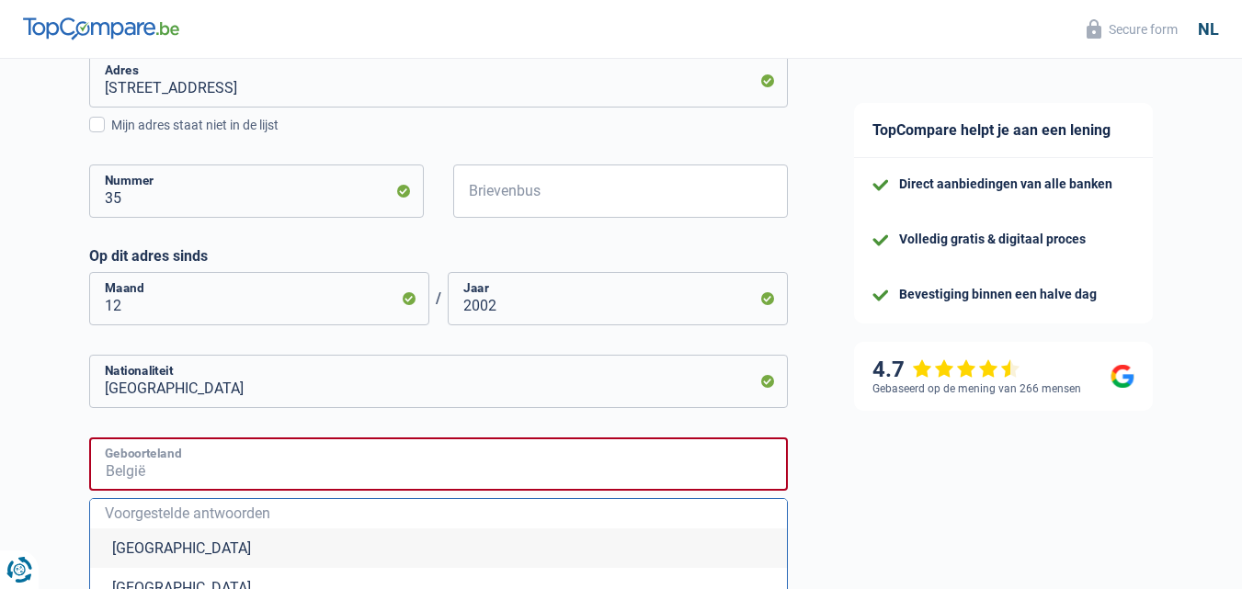
type input "[GEOGRAPHIC_DATA]"
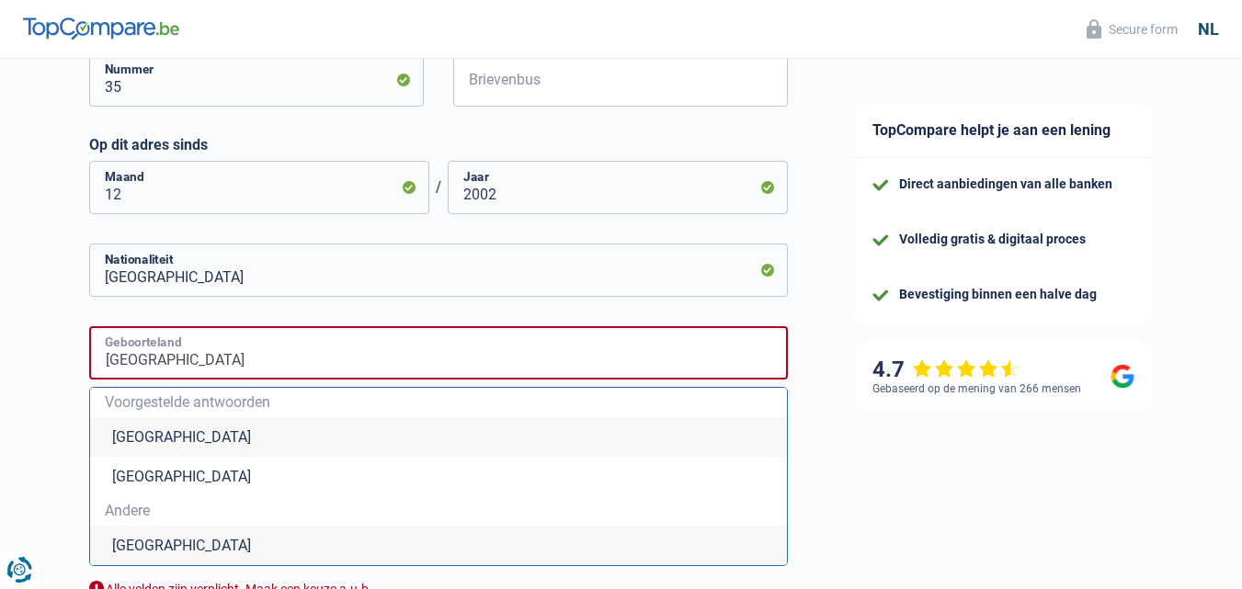
scroll to position [737, 0]
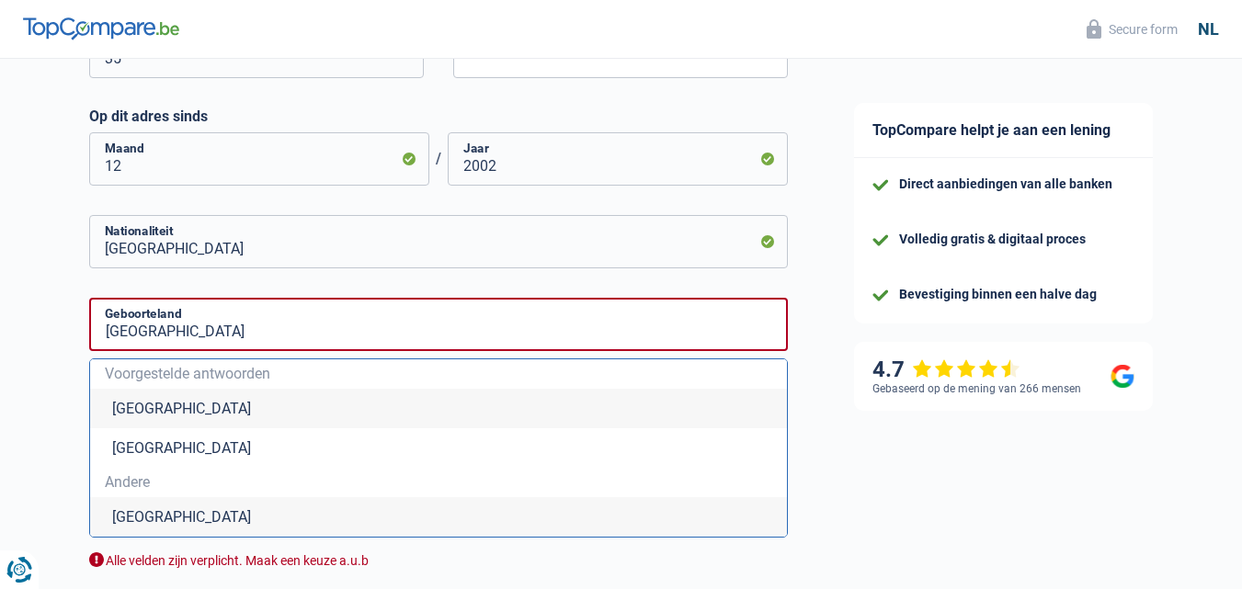
click at [671, 409] on li "[GEOGRAPHIC_DATA]" at bounding box center [438, 409] width 697 height 40
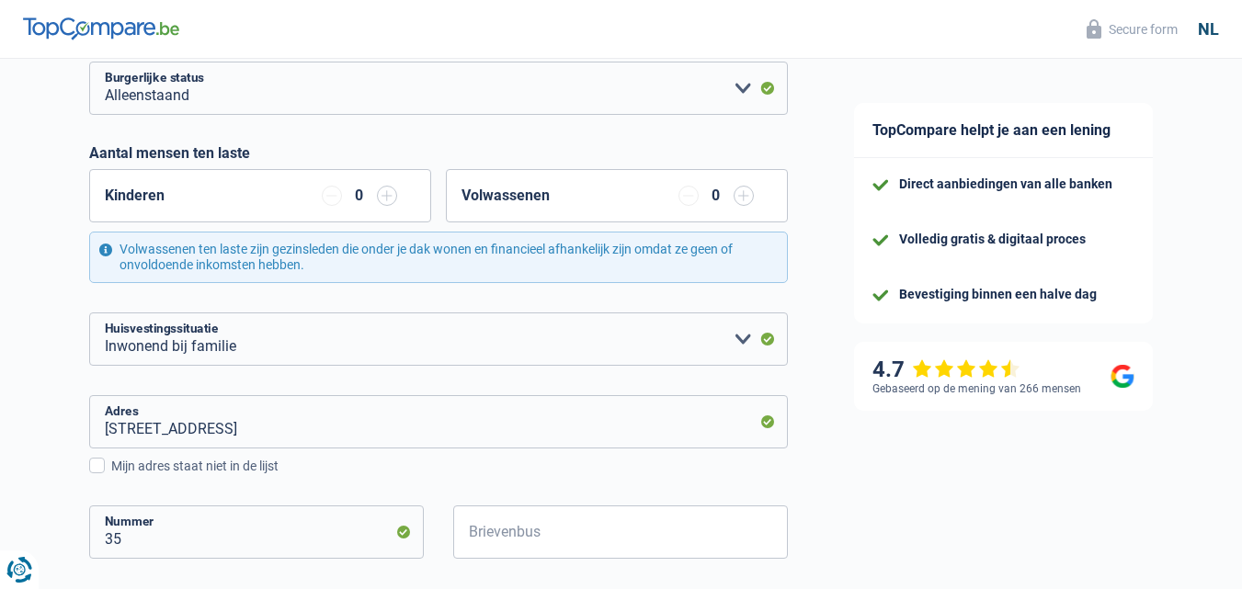
scroll to position [262, 0]
